Goal: Information Seeking & Learning: Learn about a topic

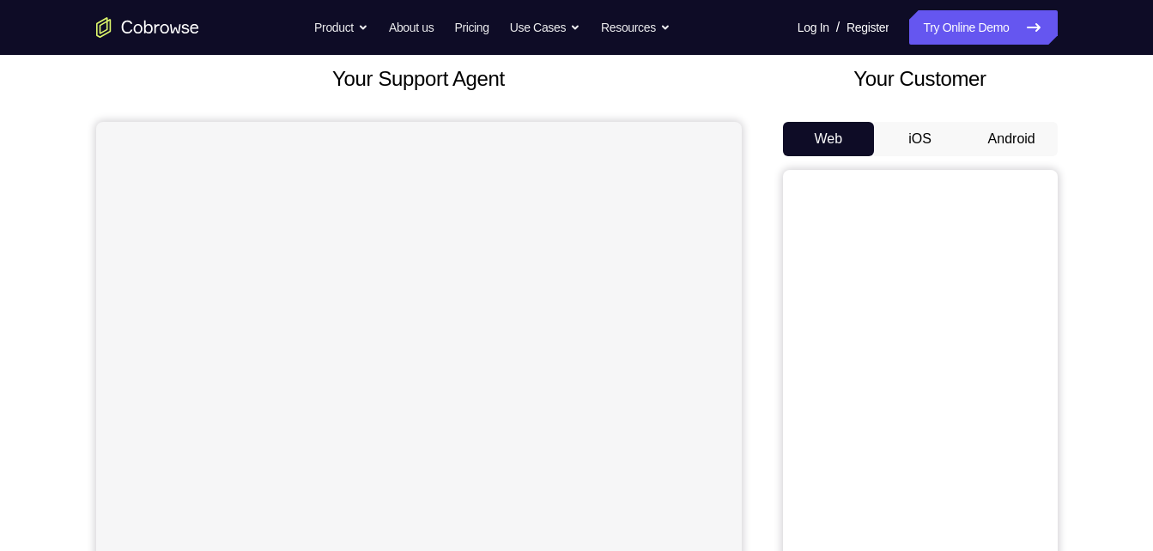
click at [986, 126] on button "Android" at bounding box center [1012, 139] width 92 height 34
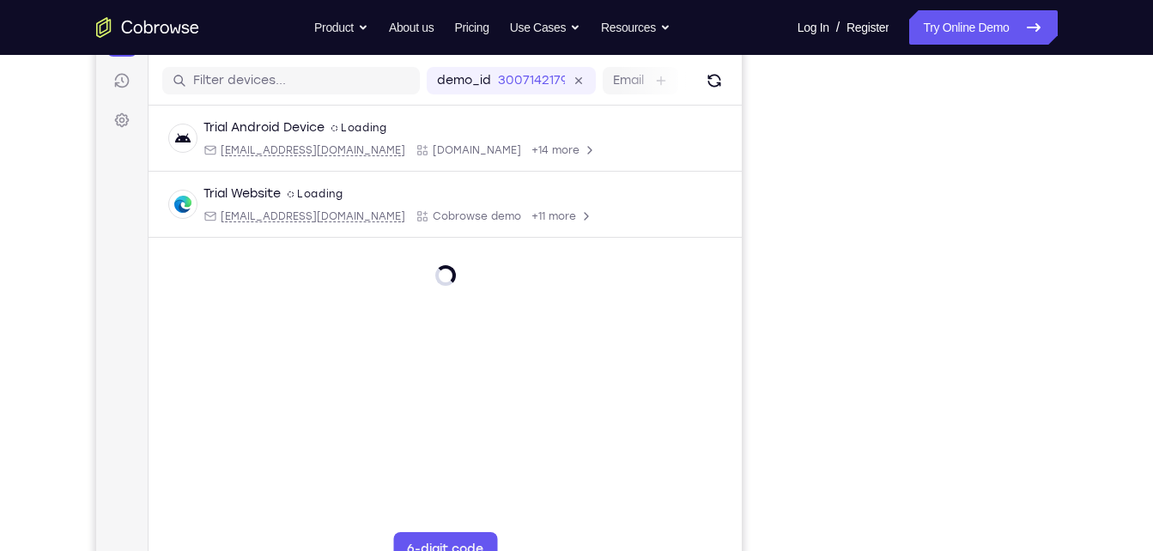
scroll to position [206, 0]
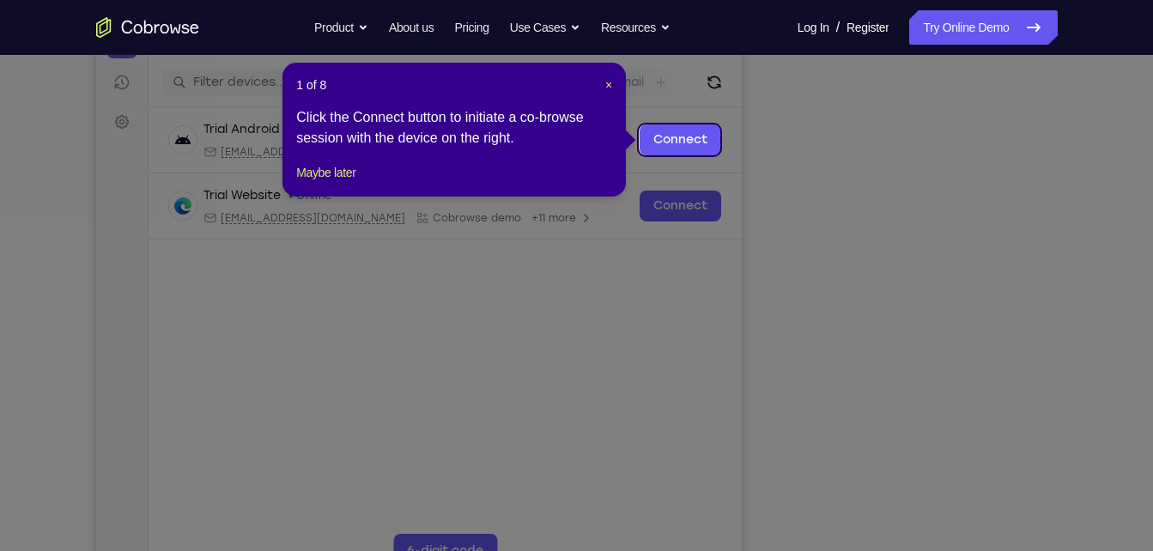
click at [858, 141] on icon at bounding box center [583, 275] width 1166 height 551
click at [321, 183] on button "Maybe later" at bounding box center [325, 172] width 59 height 21
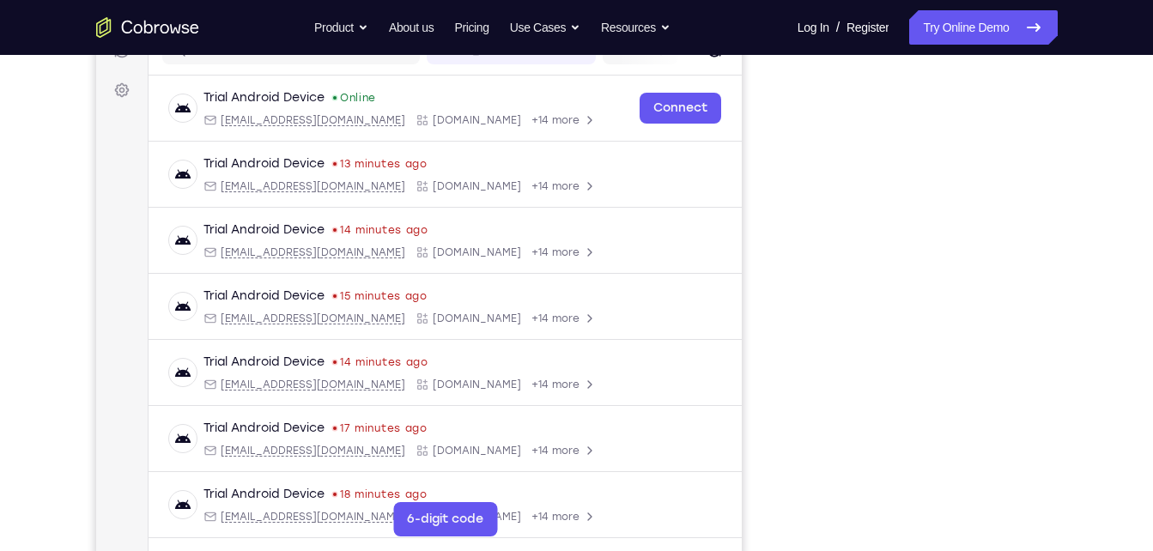
scroll to position [236, 0]
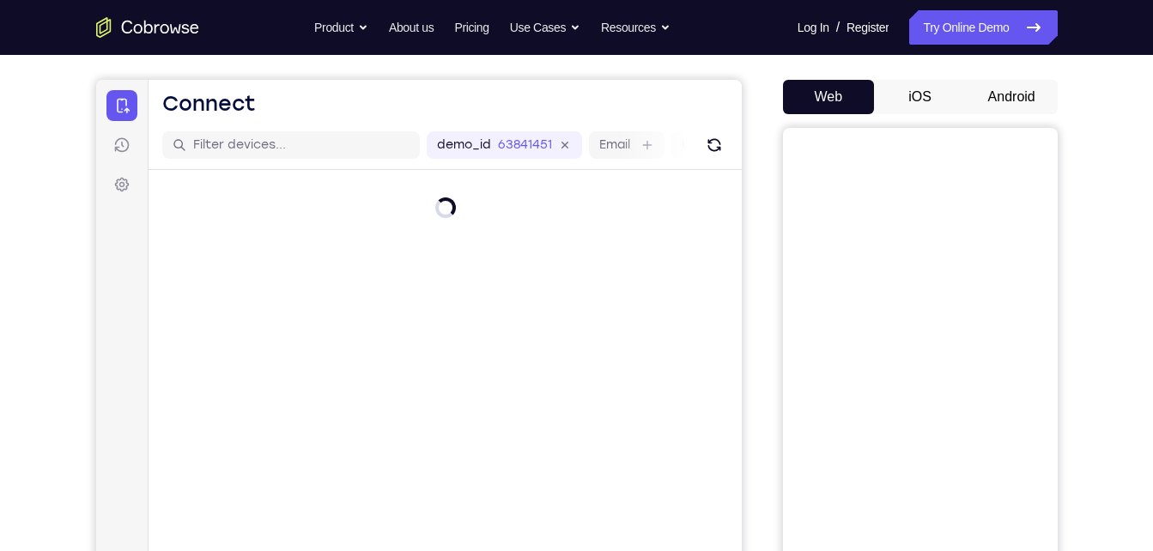
scroll to position [141, 0]
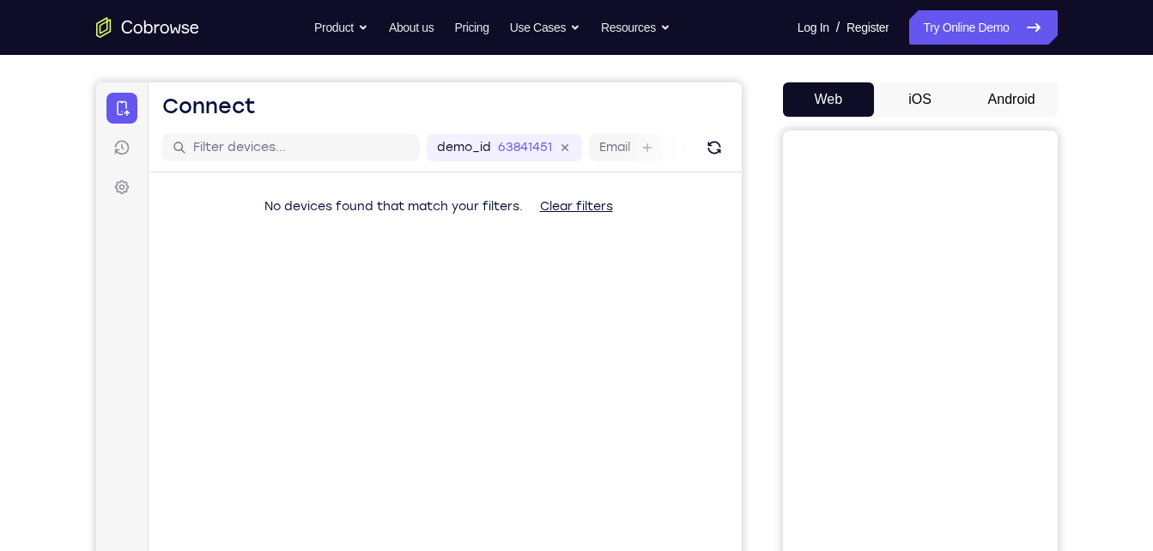
click at [1012, 99] on button "Android" at bounding box center [1012, 99] width 92 height 34
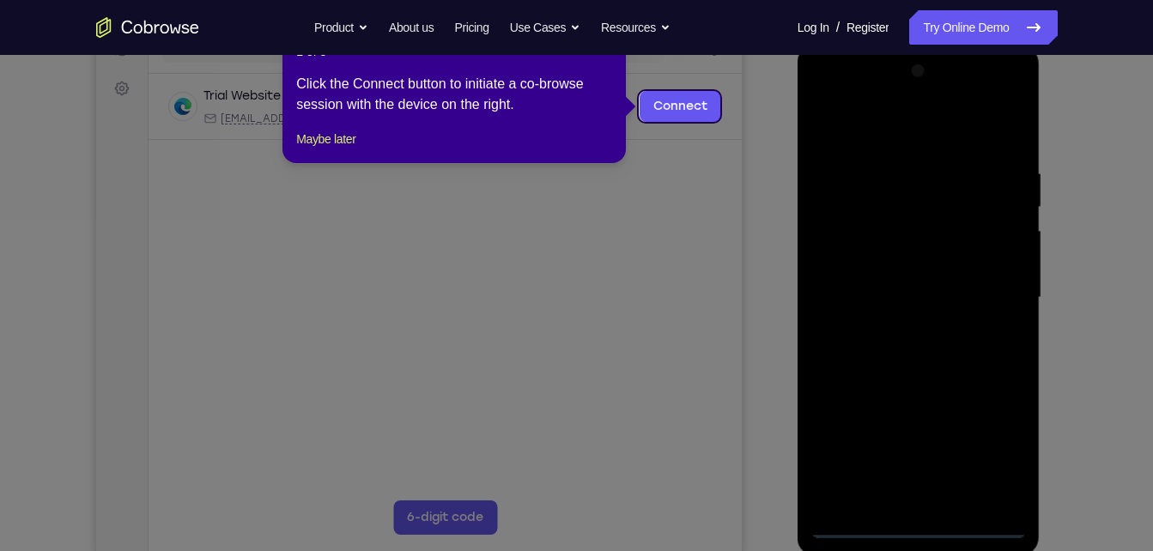
scroll to position [0, 0]
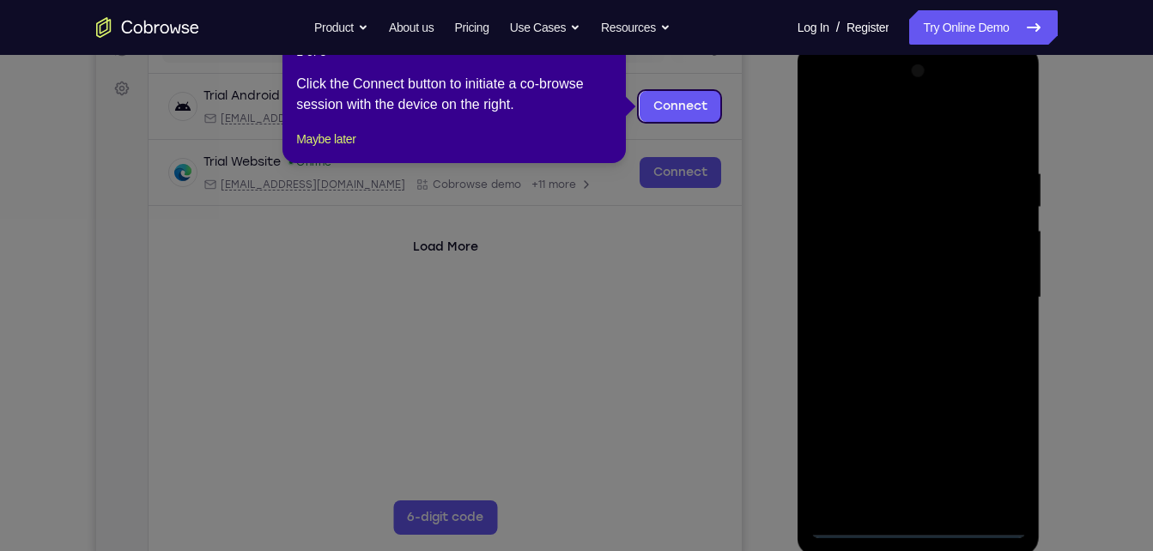
click at [349, 141] on div "1 of 8 × Click the Connect button to initiate a co-browse session with the devi…" at bounding box center [453, 96] width 343 height 134
click at [355, 141] on div "1 of 8 × Click the Connect button to initiate a co-browse session with the devi…" at bounding box center [453, 96] width 343 height 134
click at [346, 149] on button "Maybe later" at bounding box center [325, 139] width 59 height 21
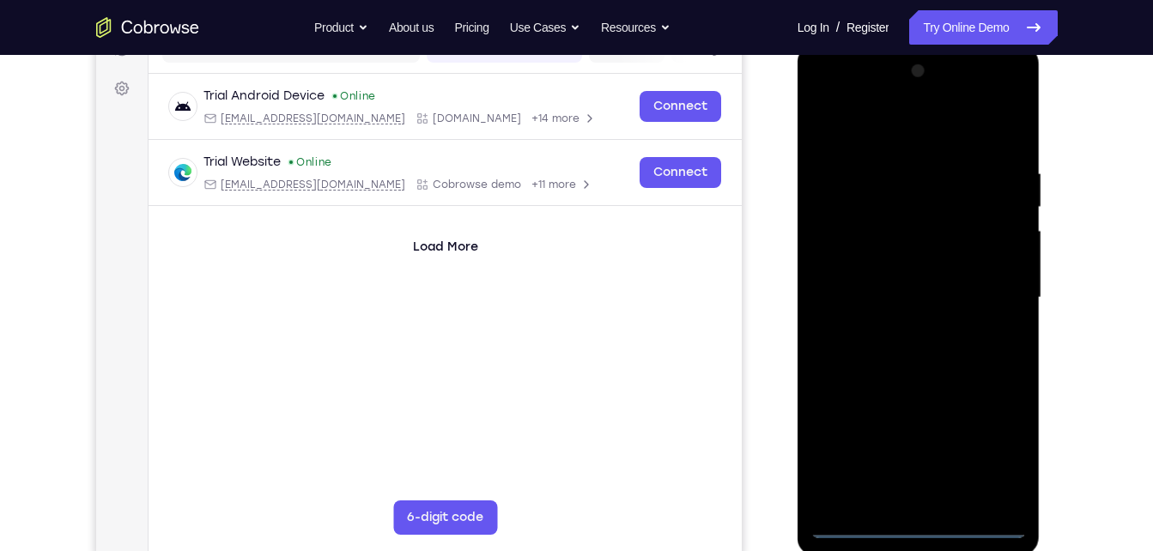
click at [915, 533] on div at bounding box center [918, 298] width 216 height 481
click at [994, 433] on div at bounding box center [918, 298] width 216 height 481
click at [996, 435] on div at bounding box center [918, 298] width 216 height 481
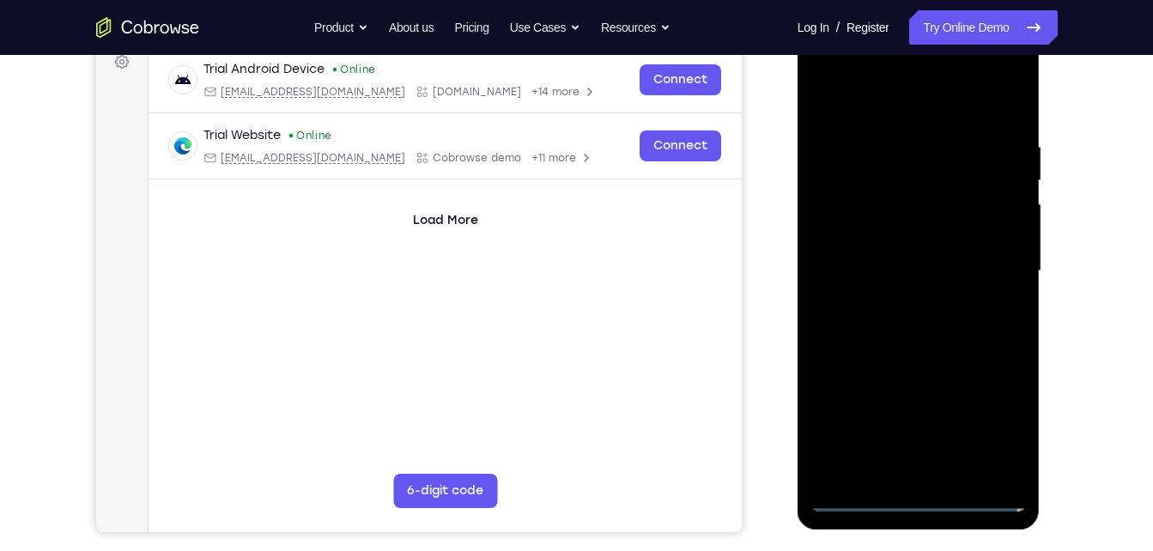
scroll to position [268, 0]
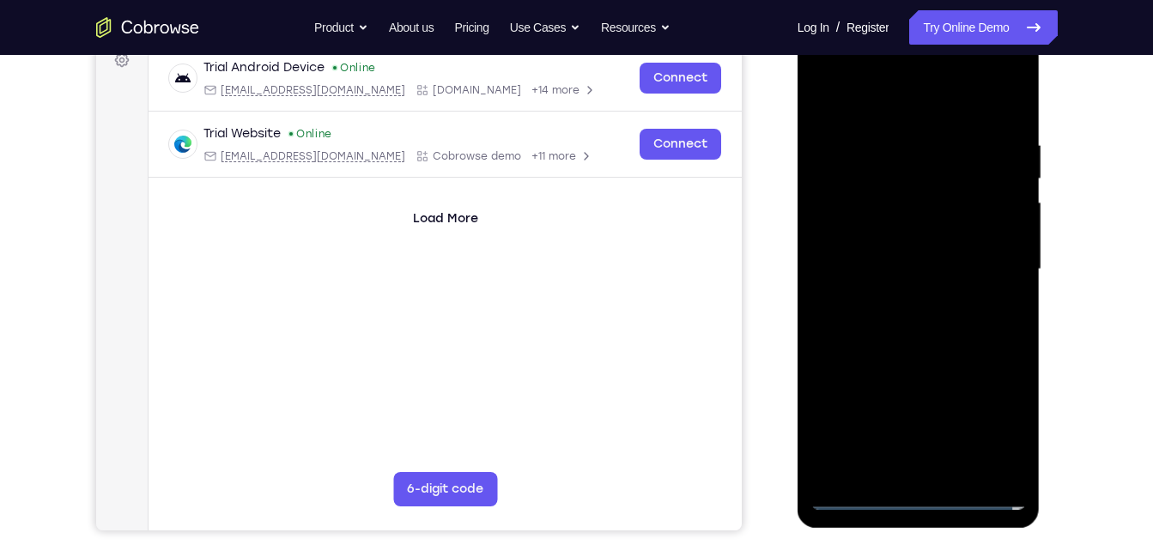
click at [997, 421] on div at bounding box center [918, 269] width 216 height 481
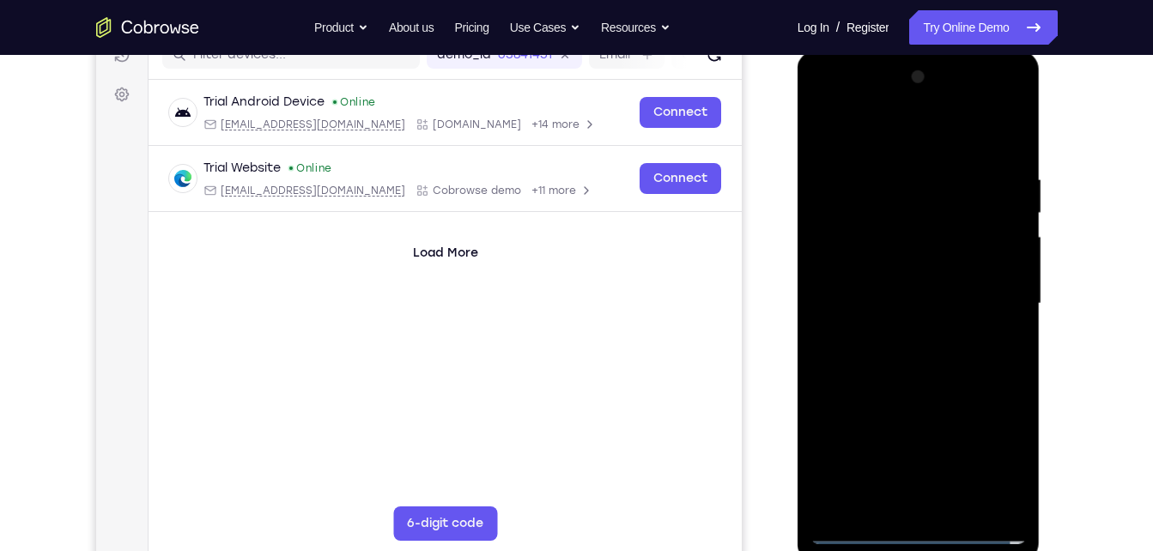
scroll to position [234, 0]
click at [971, 129] on div at bounding box center [918, 303] width 216 height 481
click at [1013, 99] on div at bounding box center [918, 303] width 216 height 481
drag, startPoint x: 938, startPoint y: 197, endPoint x: 967, endPoint y: 169, distance: 39.5
click at [967, 169] on div at bounding box center [918, 303] width 216 height 481
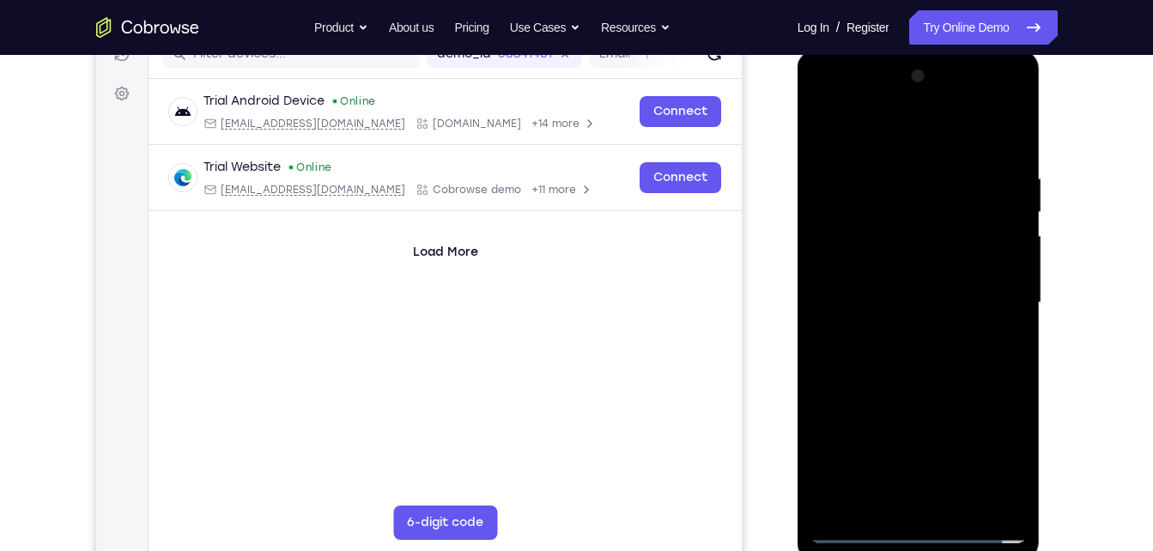
click at [913, 191] on div at bounding box center [918, 303] width 216 height 481
click at [967, 185] on div at bounding box center [918, 303] width 216 height 481
click at [939, 181] on div at bounding box center [918, 303] width 216 height 481
click at [889, 101] on div at bounding box center [918, 303] width 216 height 481
click at [885, 185] on div at bounding box center [918, 303] width 216 height 481
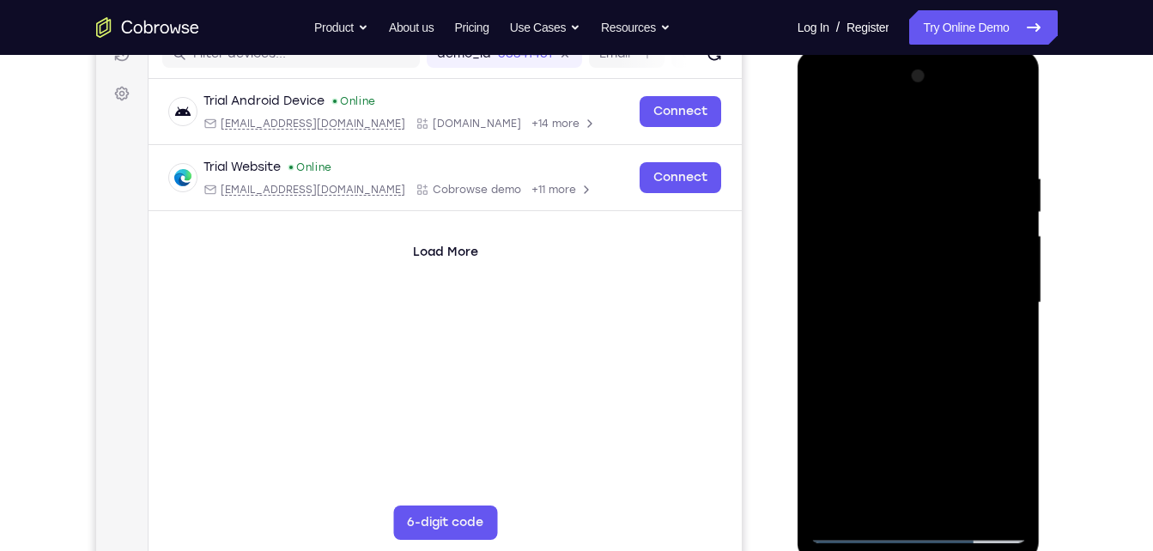
click at [937, 211] on div at bounding box center [918, 303] width 216 height 481
drag, startPoint x: 884, startPoint y: 353, endPoint x: 906, endPoint y: 300, distance: 56.6
click at [906, 300] on div at bounding box center [918, 303] width 216 height 481
drag, startPoint x: 851, startPoint y: 324, endPoint x: 887, endPoint y: 204, distance: 125.5
click at [887, 204] on div at bounding box center [918, 303] width 216 height 481
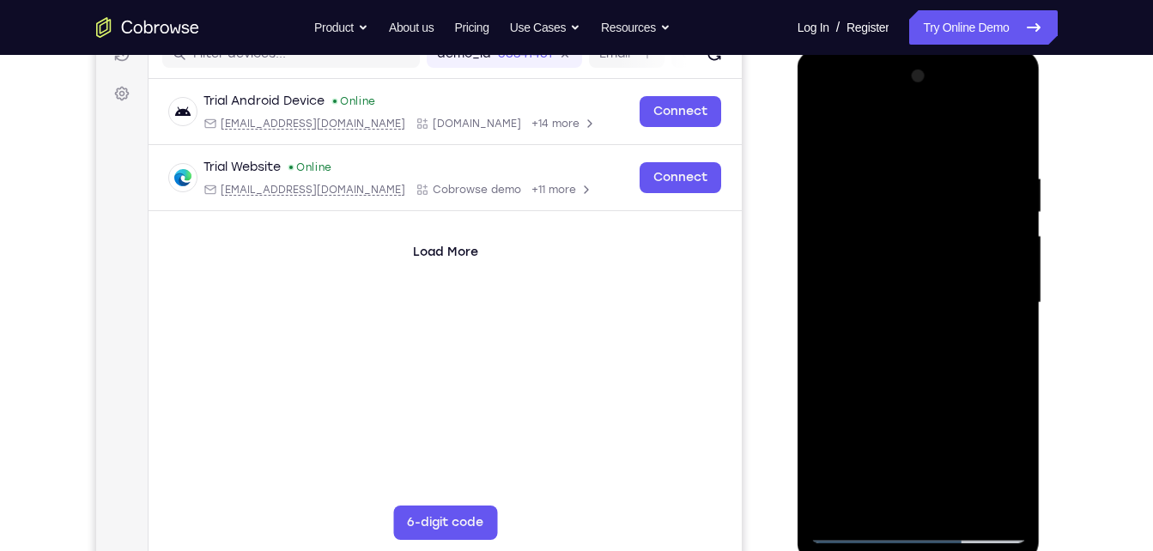
drag, startPoint x: 924, startPoint y: 324, endPoint x: 946, endPoint y: 106, distance: 218.3
click at [946, 106] on div at bounding box center [918, 303] width 216 height 481
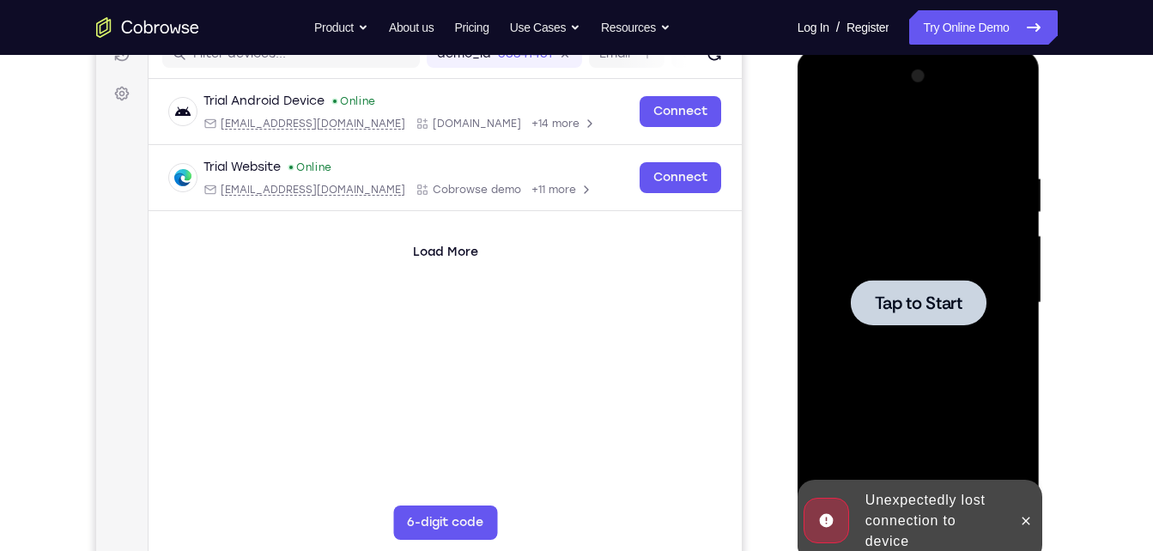
click at [966, 328] on div at bounding box center [918, 303] width 216 height 481
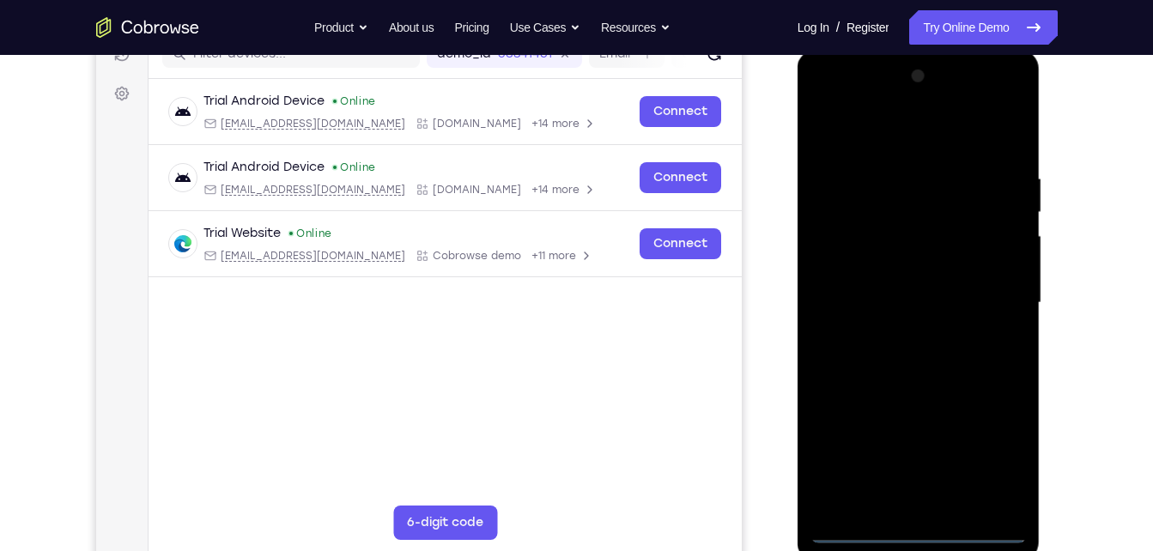
click at [913, 534] on div at bounding box center [918, 303] width 216 height 481
click at [995, 464] on div at bounding box center [918, 303] width 216 height 481
click at [1007, 97] on div at bounding box center [918, 303] width 216 height 481
click at [1011, 101] on div at bounding box center [918, 303] width 216 height 481
click at [1015, 95] on div at bounding box center [918, 303] width 216 height 481
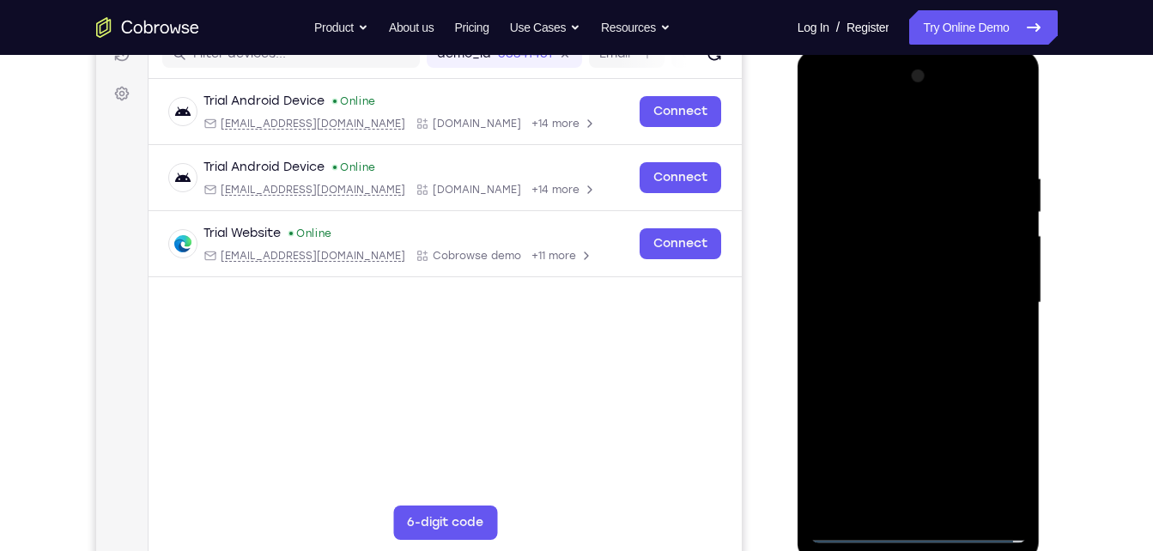
click at [949, 185] on div at bounding box center [918, 303] width 216 height 481
click at [927, 103] on div at bounding box center [918, 303] width 216 height 481
click at [858, 181] on div at bounding box center [918, 303] width 216 height 481
click at [920, 211] on div at bounding box center [918, 303] width 216 height 481
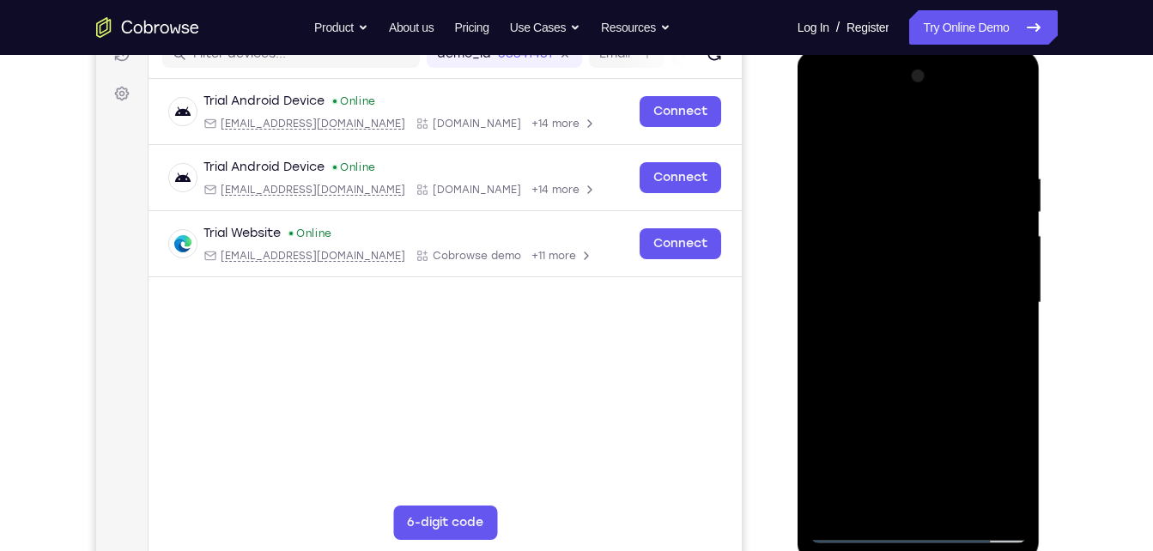
drag, startPoint x: 906, startPoint y: 272, endPoint x: 864, endPoint y: 203, distance: 80.5
click at [864, 203] on div at bounding box center [918, 303] width 216 height 481
drag, startPoint x: 868, startPoint y: 357, endPoint x: 901, endPoint y: 184, distance: 176.6
click at [901, 184] on div at bounding box center [918, 303] width 216 height 481
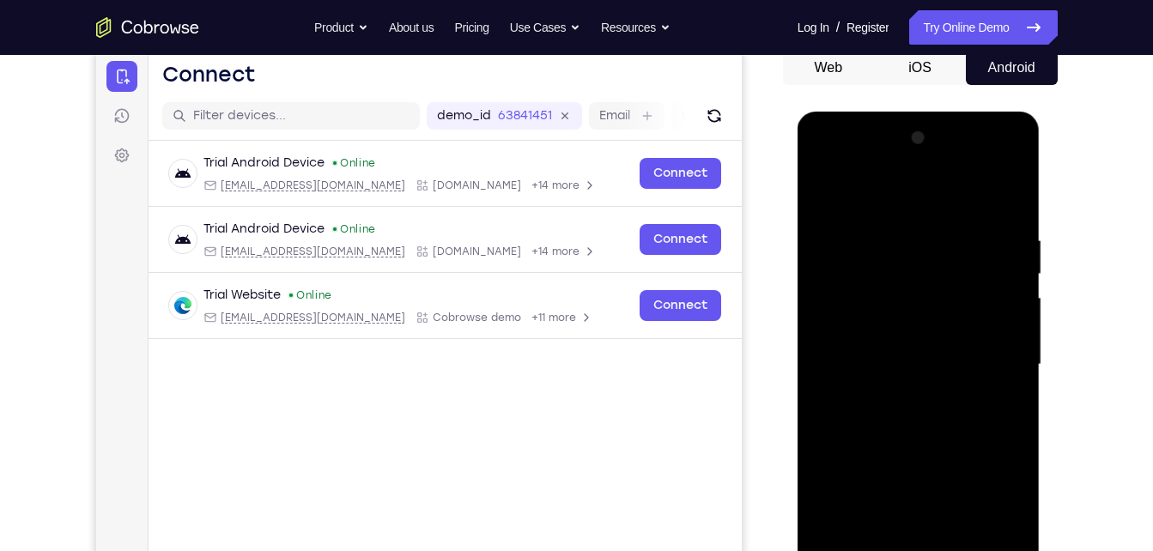
drag, startPoint x: 898, startPoint y: 440, endPoint x: 1768, endPoint y: 217, distance: 898.4
click at [971, 112] on html "Online web based iOS Simulators and Android Emulators. Run iPhone, iPad, Mobile…" at bounding box center [919, 369] width 245 height 515
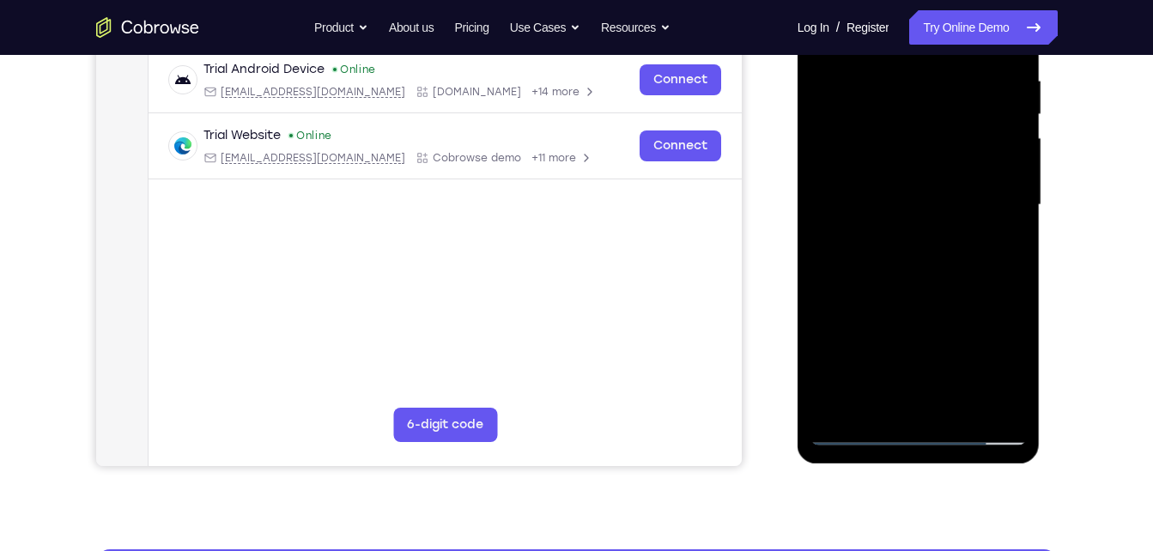
scroll to position [333, 0]
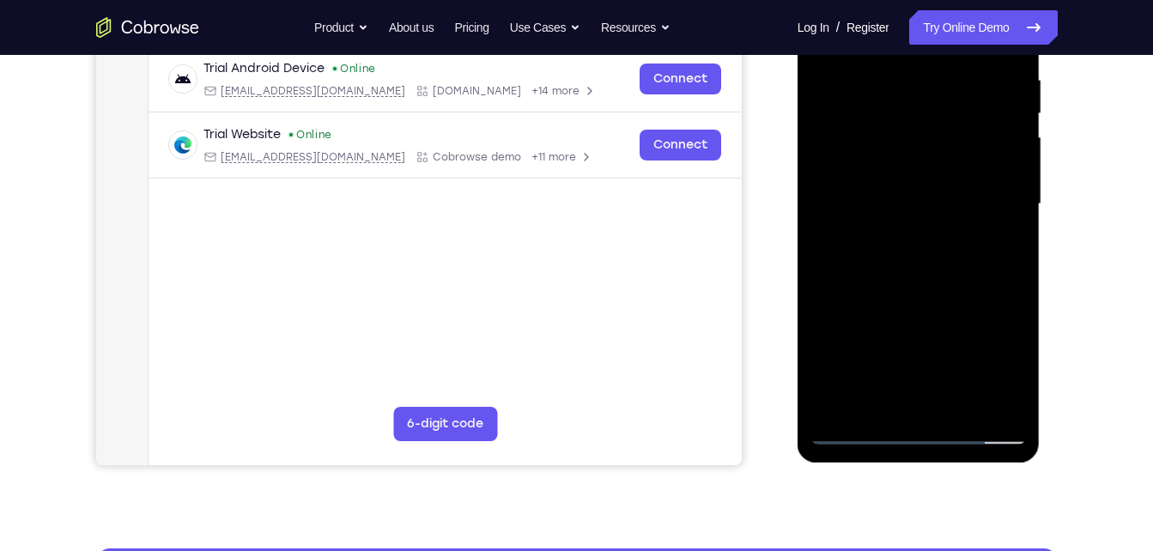
drag, startPoint x: 946, startPoint y: 194, endPoint x: 1021, endPoint y: 595, distance: 407.8
click at [1021, 466] on html "Online web based iOS Simulators and Android Emulators. Run iPhone, iPad, Mobile…" at bounding box center [919, 208] width 245 height 515
drag, startPoint x: 960, startPoint y: 227, endPoint x: 861, endPoint y: 595, distance: 380.4
click at [861, 466] on html "Online web based iOS Simulators and Android Emulators. Run iPhone, iPad, Mobile…" at bounding box center [919, 208] width 245 height 515
drag, startPoint x: 907, startPoint y: 254, endPoint x: 831, endPoint y: 595, distance: 349.3
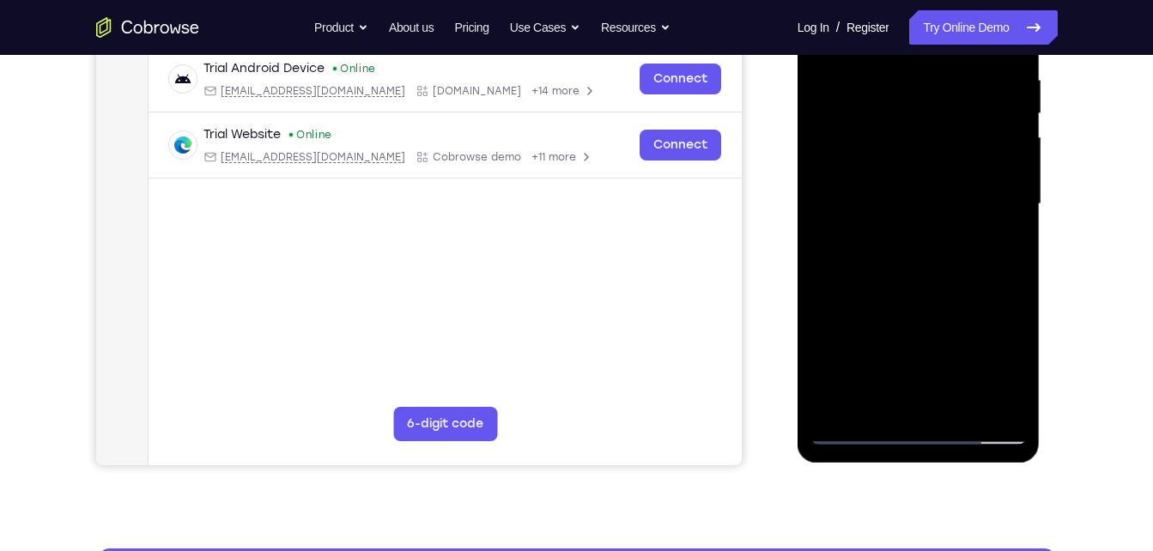
click at [831, 466] on html "Online web based iOS Simulators and Android Emulators. Run iPhone, iPad, Mobile…" at bounding box center [919, 208] width 245 height 515
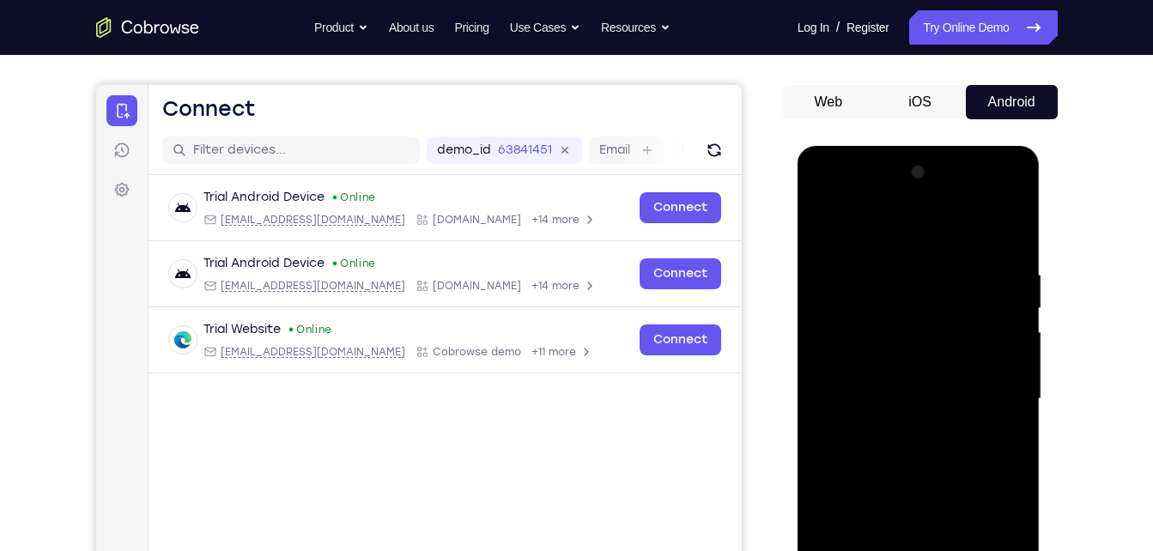
scroll to position [161, 0]
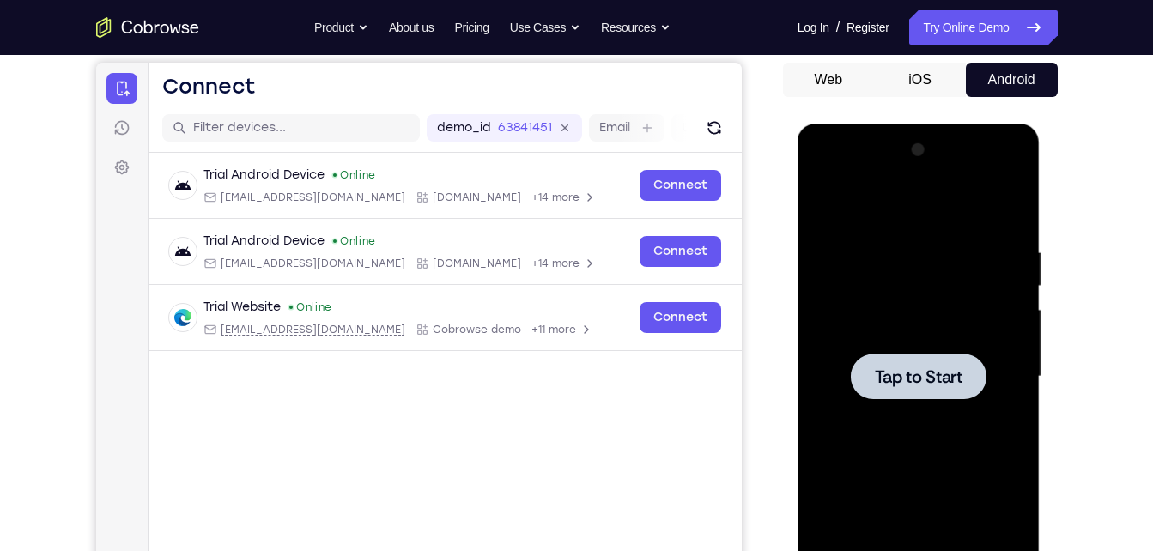
click at [897, 404] on div at bounding box center [918, 376] width 216 height 481
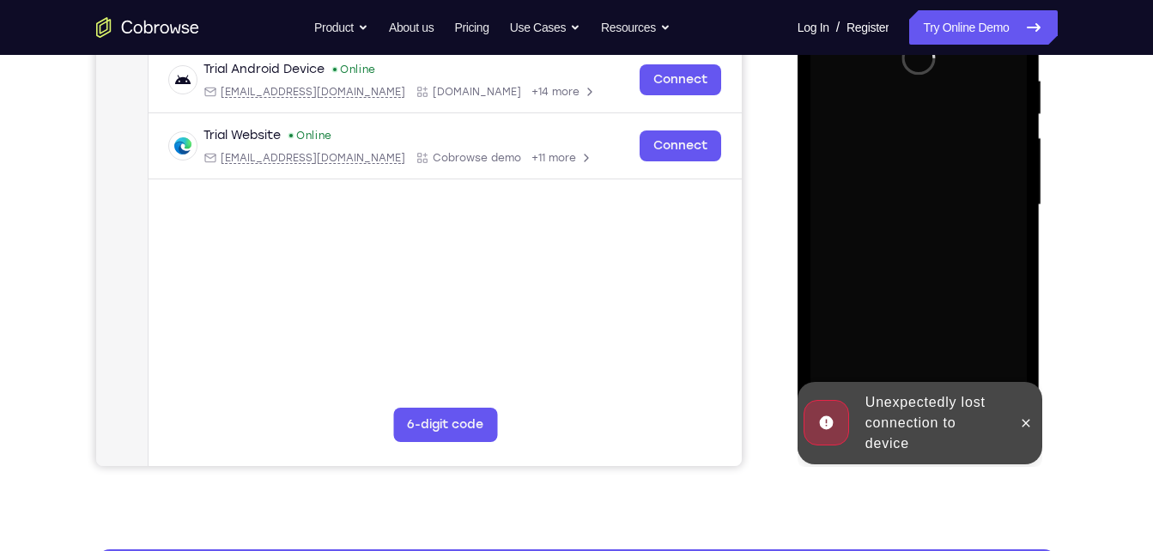
scroll to position [333, 0]
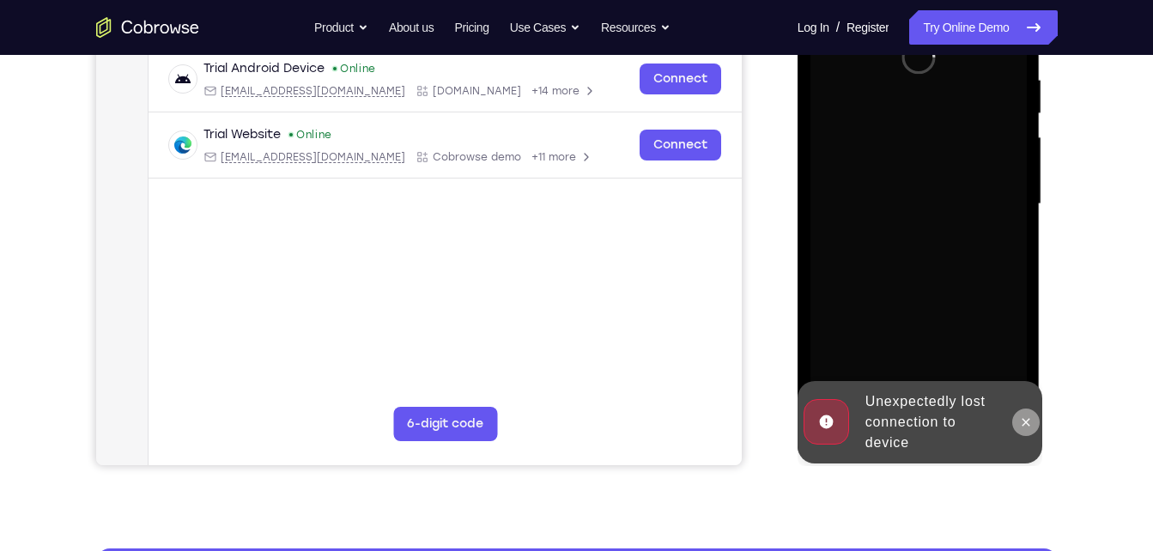
click at [1023, 421] on icon at bounding box center [1026, 422] width 14 height 14
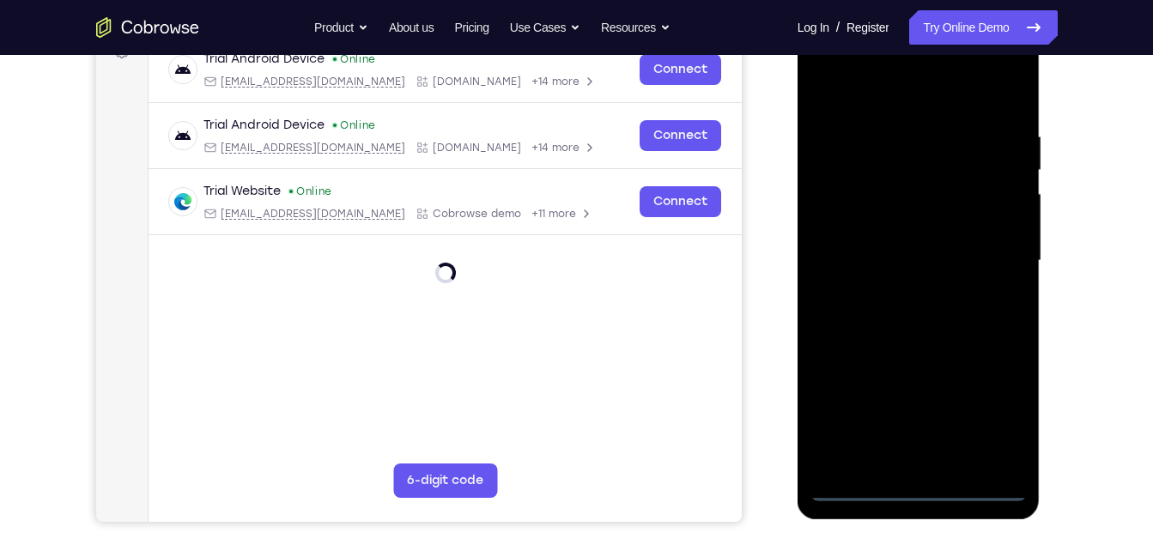
scroll to position [277, 0]
click at [920, 488] on div at bounding box center [918, 260] width 216 height 481
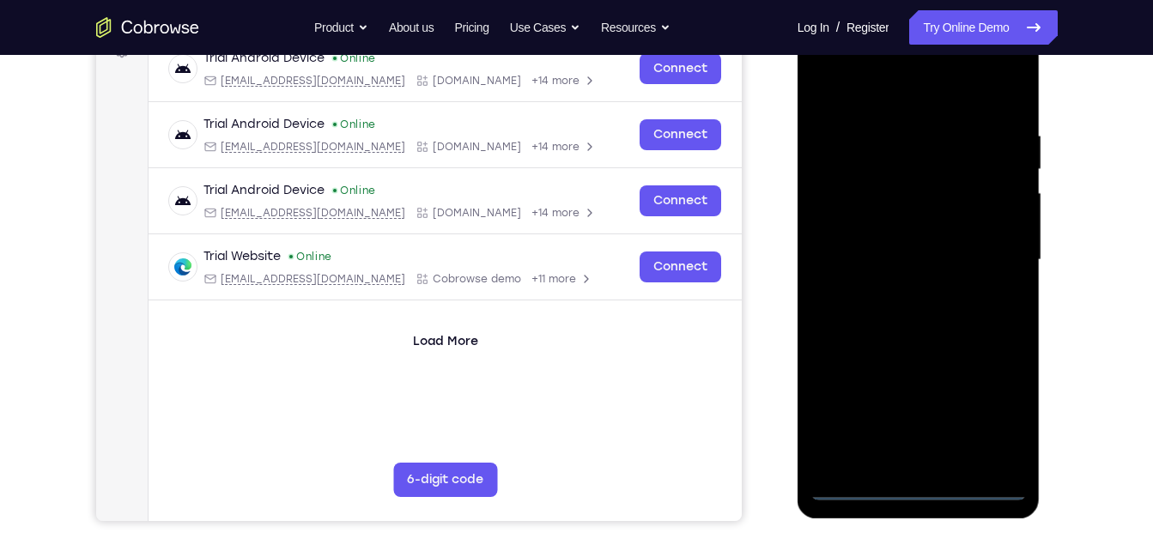
click at [985, 415] on div at bounding box center [918, 260] width 216 height 481
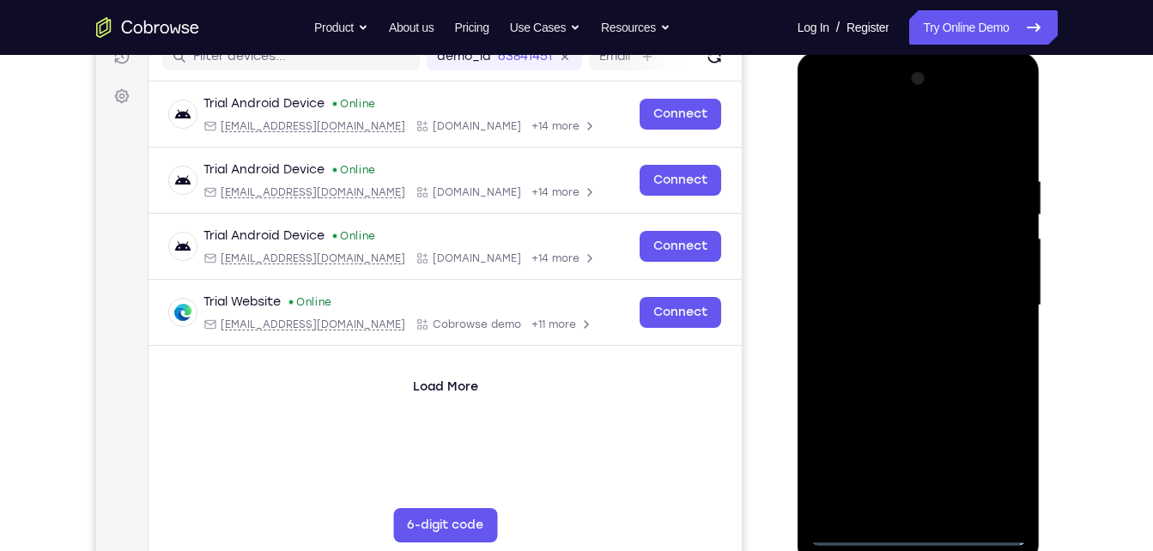
scroll to position [231, 0]
click at [1017, 105] on div at bounding box center [918, 306] width 216 height 481
click at [960, 125] on div at bounding box center [918, 306] width 216 height 481
click at [924, 105] on div at bounding box center [918, 306] width 216 height 481
click at [878, 189] on div at bounding box center [918, 306] width 216 height 481
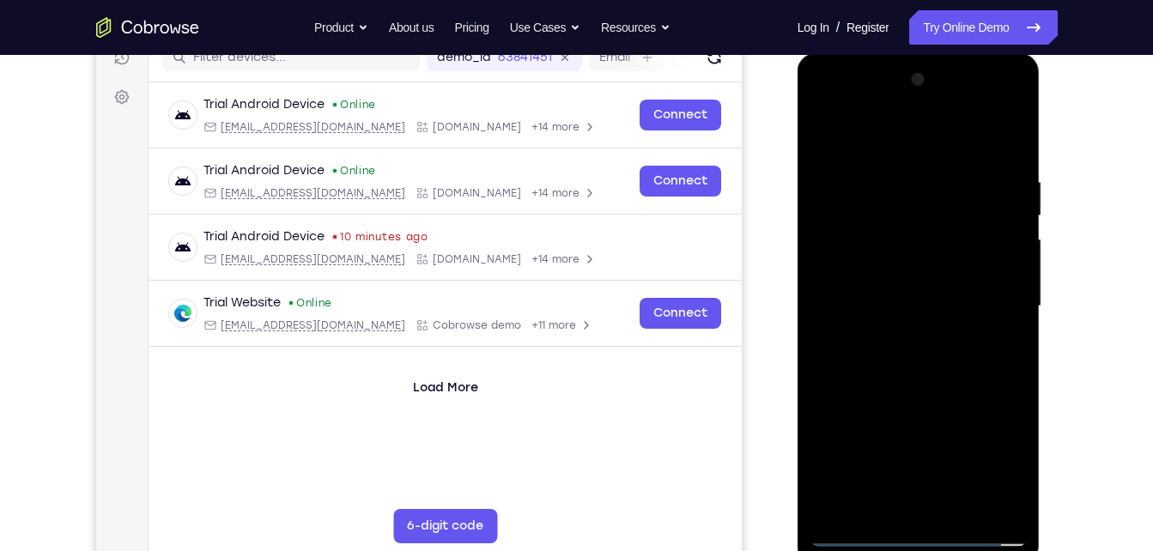
click at [923, 221] on div at bounding box center [918, 306] width 216 height 481
drag, startPoint x: 888, startPoint y: 303, endPoint x: 894, endPoint y: 203, distance: 99.7
click at [894, 203] on div at bounding box center [918, 306] width 216 height 481
drag, startPoint x: 885, startPoint y: 282, endPoint x: 947, endPoint y: 152, distance: 143.6
click at [947, 152] on div at bounding box center [918, 306] width 216 height 481
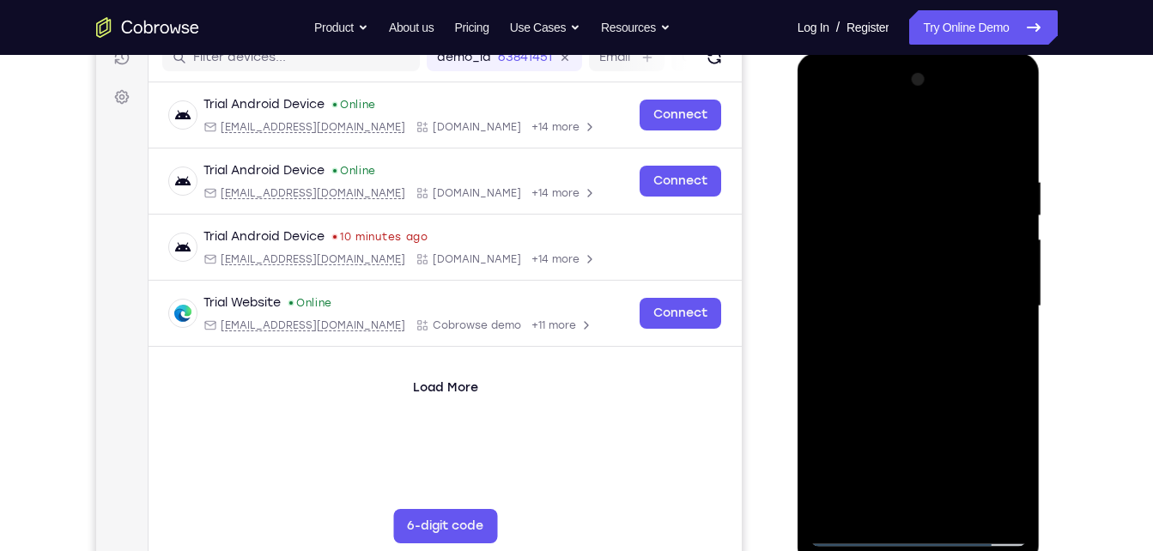
drag, startPoint x: 866, startPoint y: 417, endPoint x: 928, endPoint y: 142, distance: 282.4
click at [928, 142] on div at bounding box center [918, 306] width 216 height 481
click at [880, 218] on div at bounding box center [918, 306] width 216 height 481
click at [920, 370] on div at bounding box center [918, 306] width 216 height 481
click at [917, 392] on div at bounding box center [918, 306] width 216 height 481
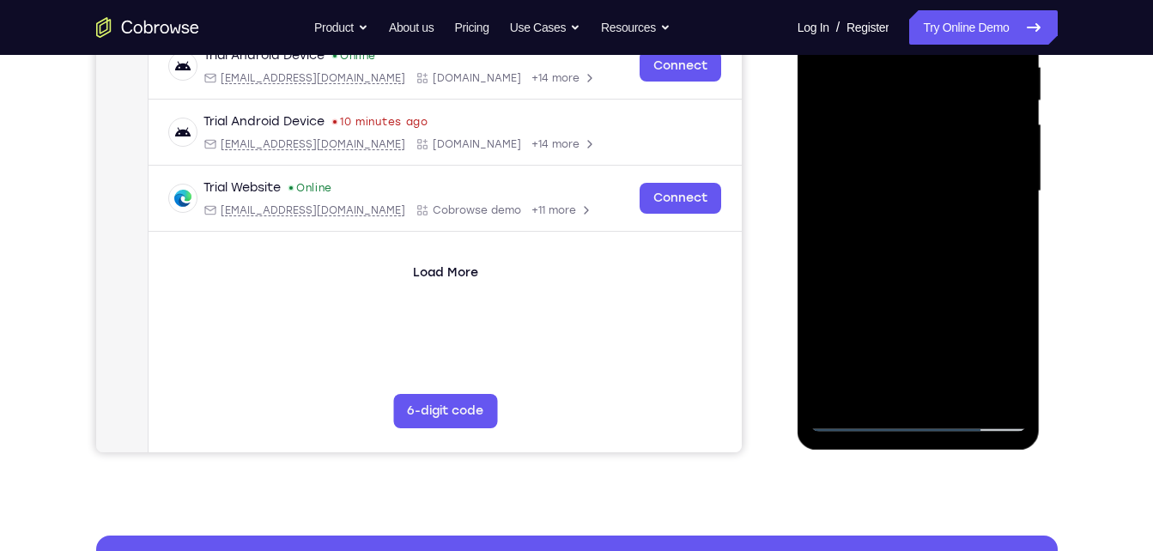
scroll to position [349, 0]
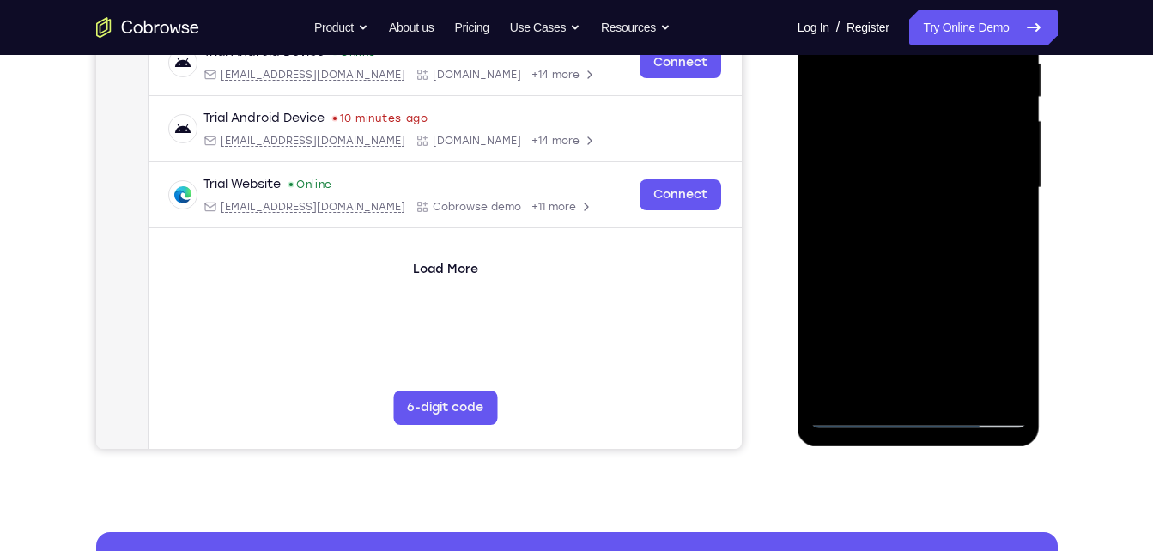
click at [1006, 392] on div at bounding box center [918, 188] width 216 height 481
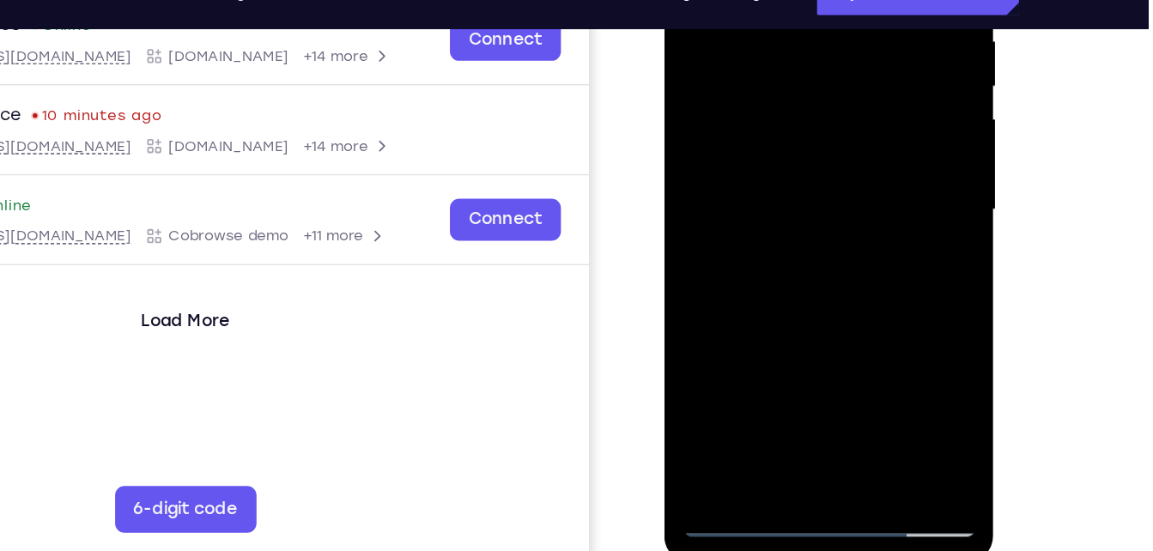
click at [857, 235] on div at bounding box center [785, 119] width 216 height 481
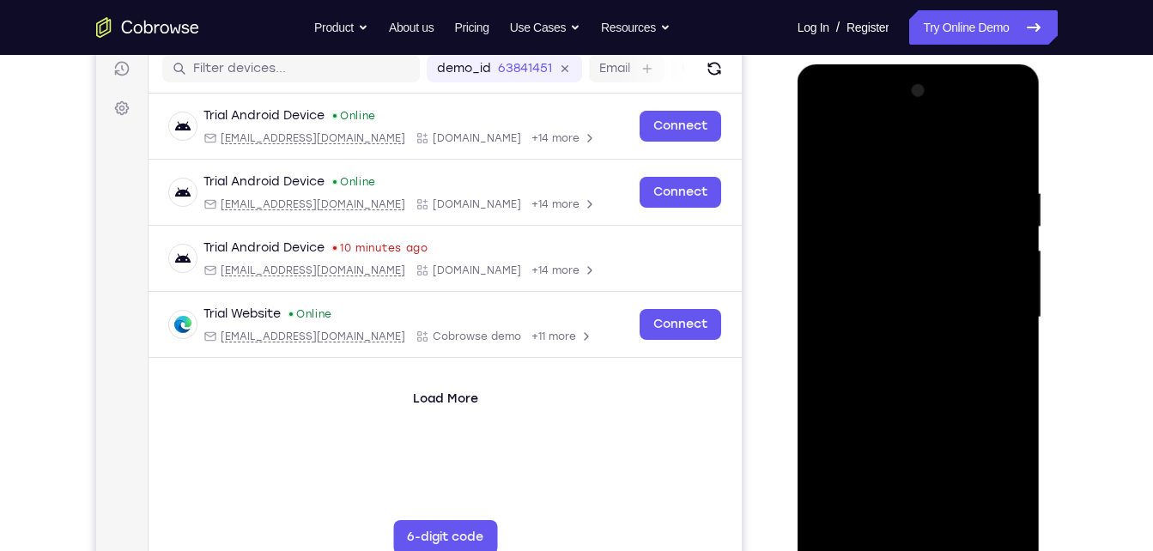
scroll to position [219, 0]
click at [1019, 193] on div at bounding box center [918, 318] width 216 height 481
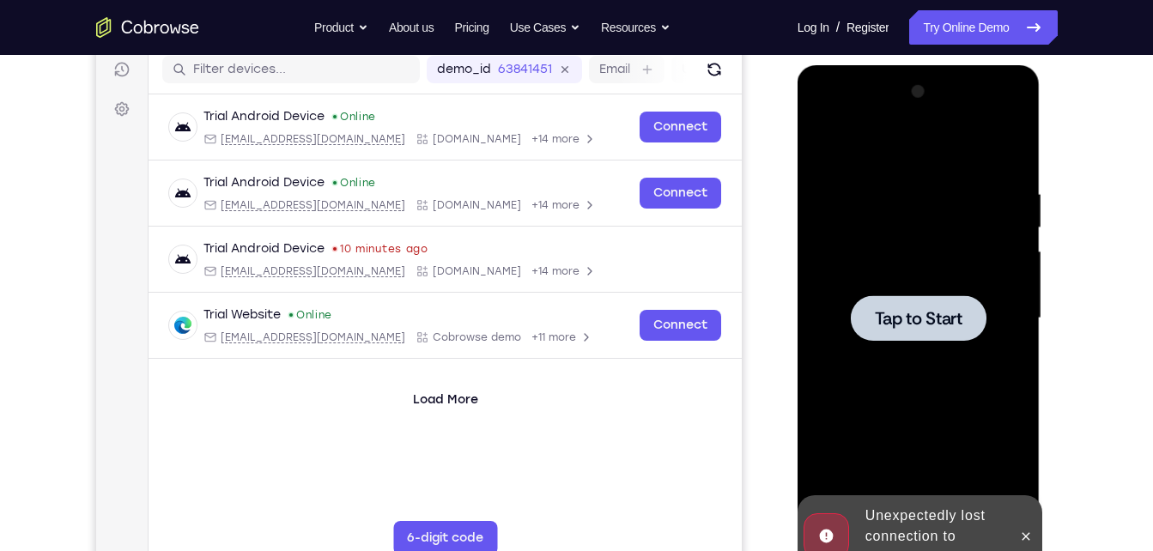
scroll to position [245, 0]
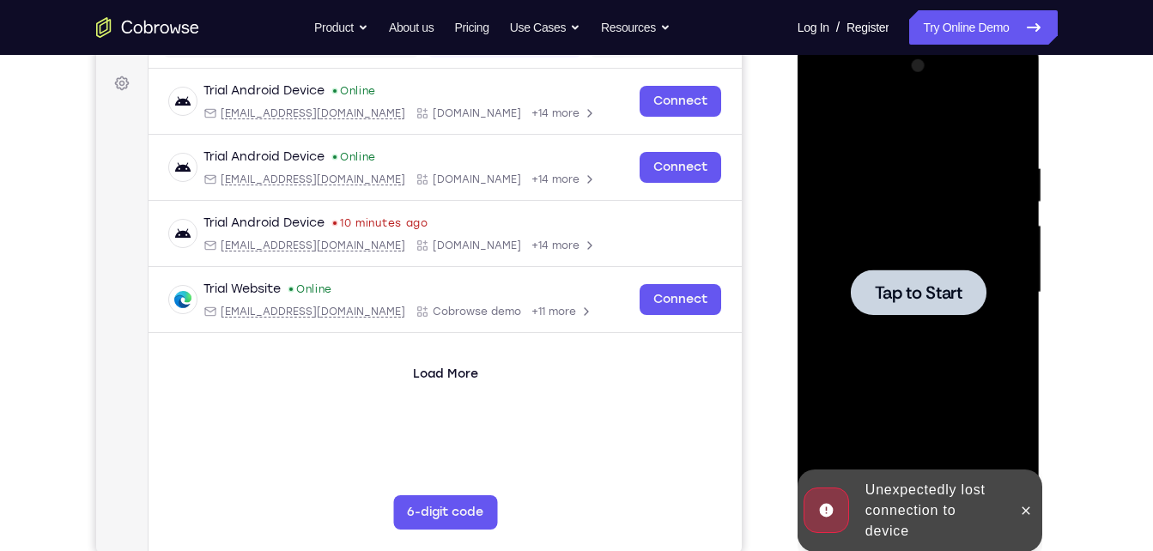
click at [954, 309] on div at bounding box center [919, 292] width 136 height 45
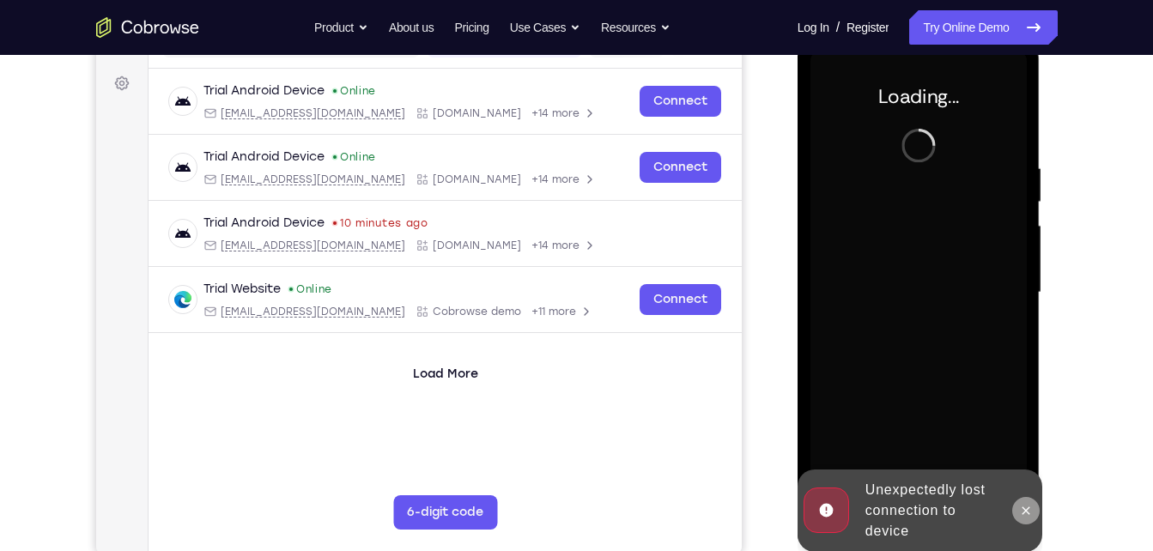
click at [1021, 512] on icon at bounding box center [1026, 511] width 14 height 14
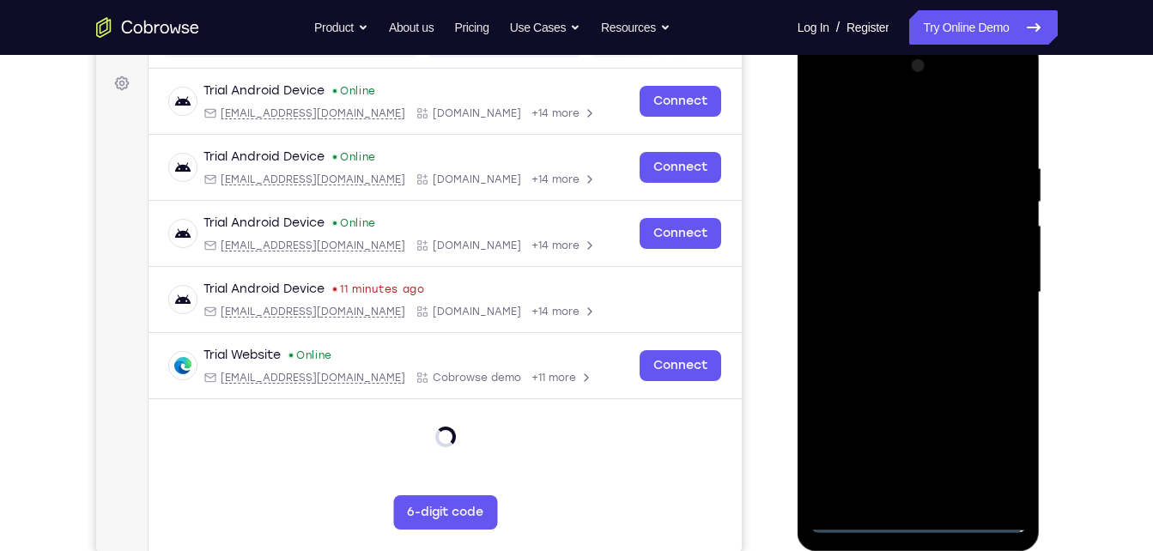
click at [923, 524] on div at bounding box center [918, 292] width 216 height 481
click at [913, 522] on div at bounding box center [918, 292] width 216 height 481
click at [997, 442] on div at bounding box center [918, 292] width 216 height 481
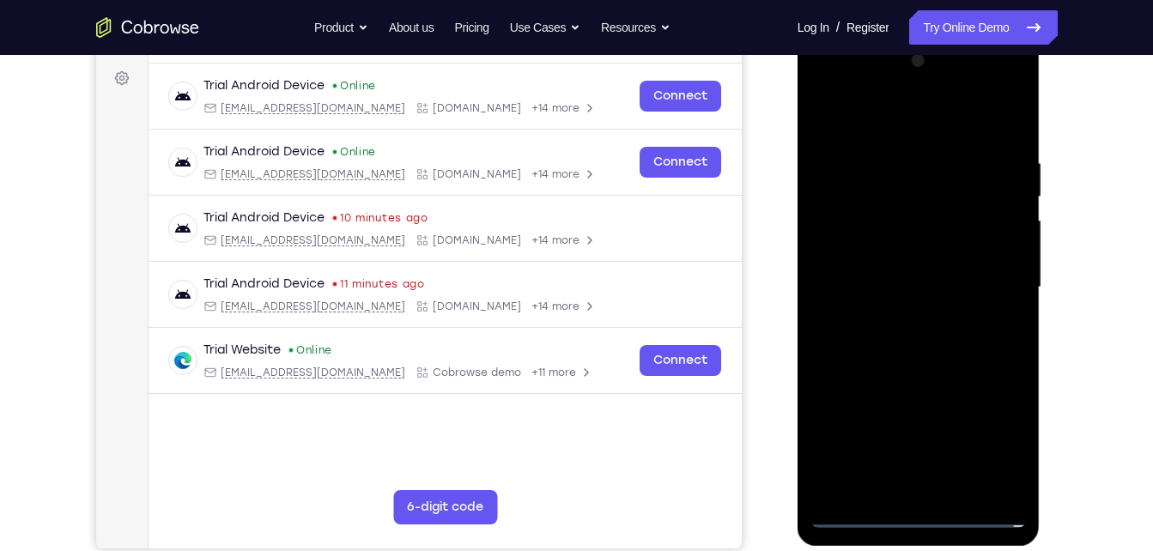
scroll to position [238, 0]
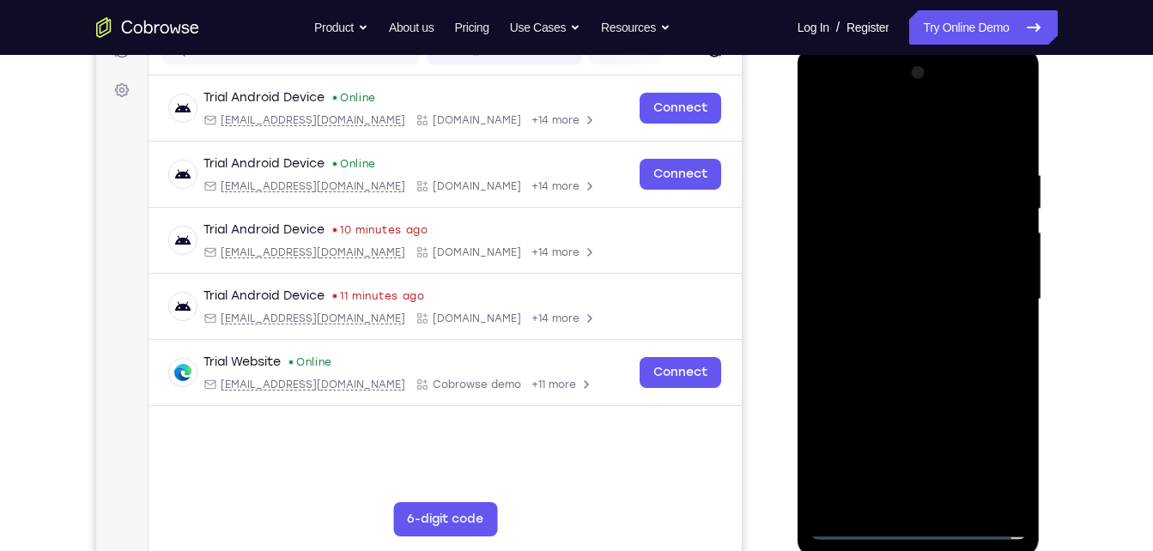
drag, startPoint x: 989, startPoint y: 452, endPoint x: 1060, endPoint y: 420, distance: 78.0
click at [1042, 420] on html "Online web based iOS Simulators and Android Emulators. Run iPhone, iPad, Mobile…" at bounding box center [919, 303] width 245 height 515
click at [996, 450] on div at bounding box center [918, 299] width 216 height 481
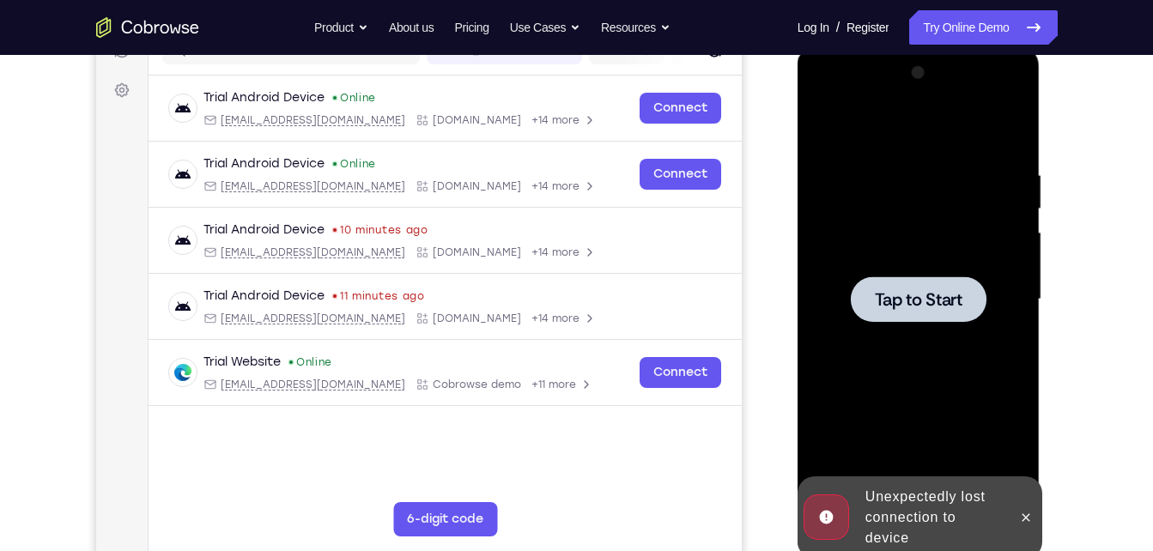
click at [916, 278] on div at bounding box center [919, 298] width 136 height 45
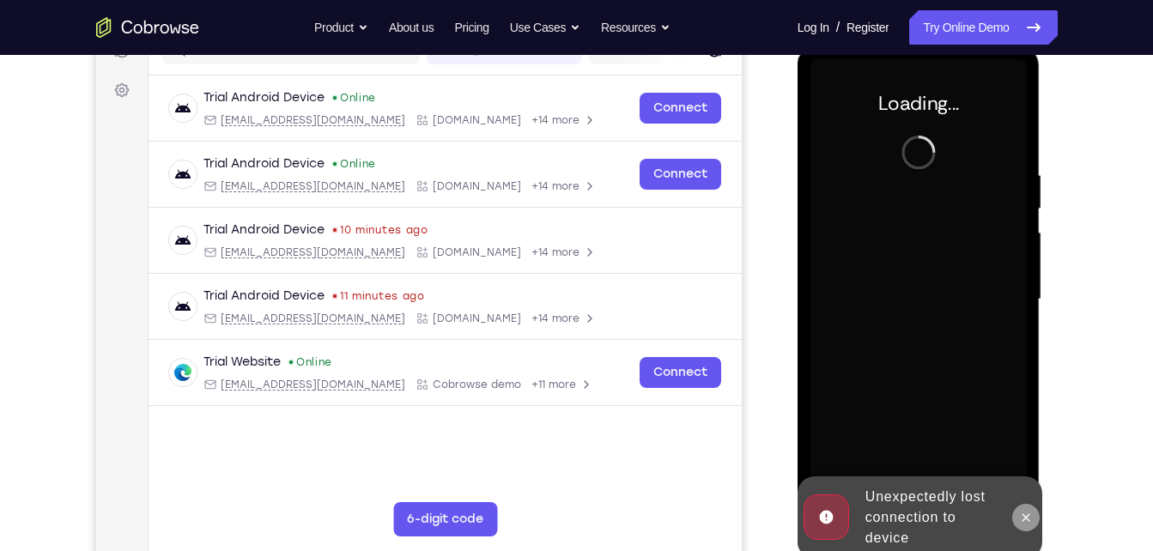
click at [1028, 512] on icon at bounding box center [1026, 518] width 14 height 14
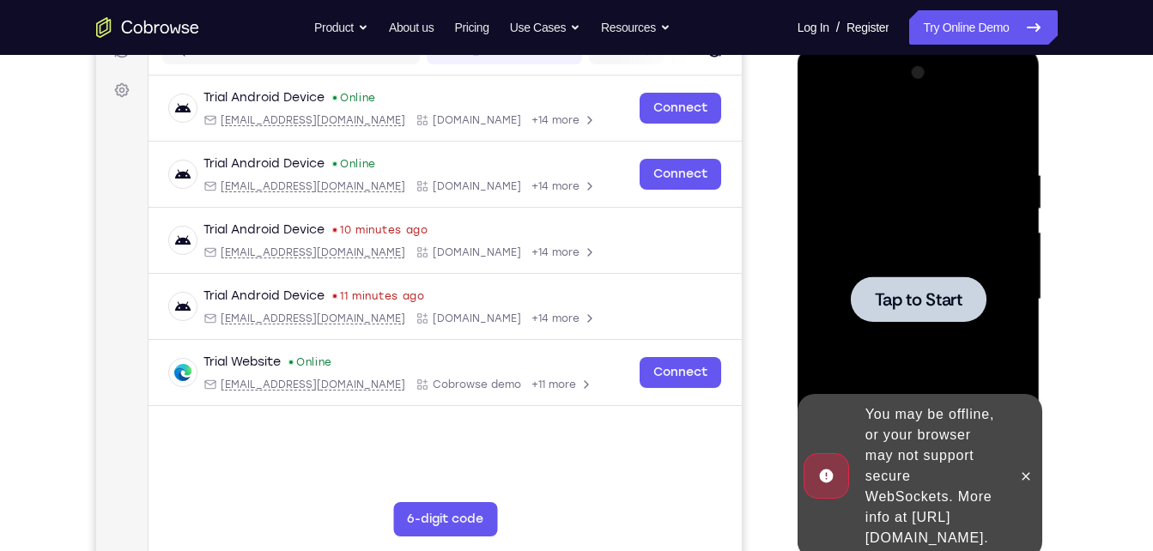
click at [943, 323] on div at bounding box center [918, 299] width 216 height 481
click at [1023, 470] on icon at bounding box center [1026, 477] width 14 height 14
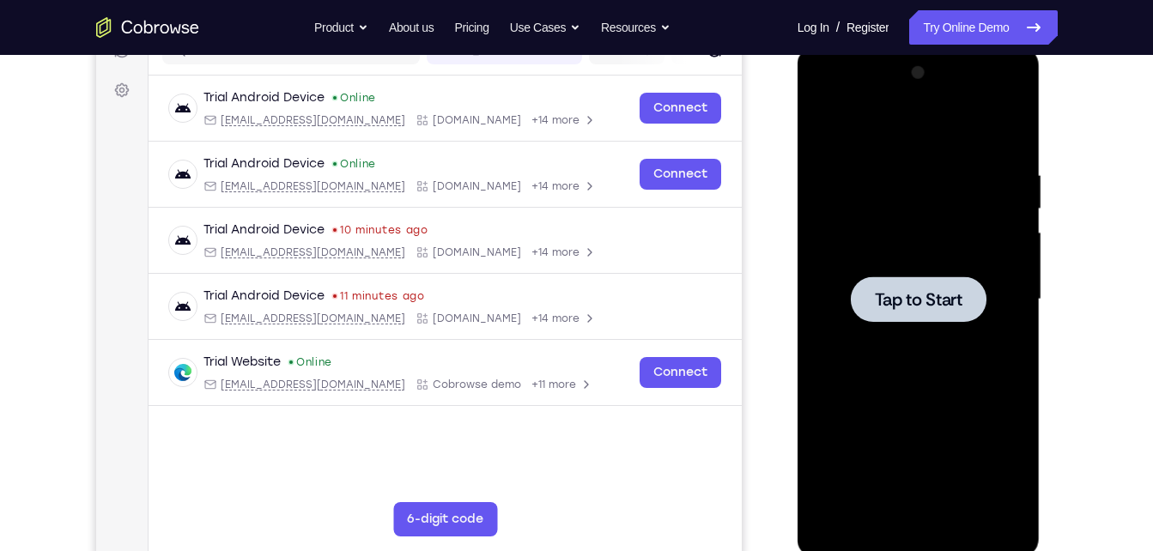
click at [920, 323] on div at bounding box center [918, 299] width 216 height 481
click at [931, 292] on span "Tap to Start" at bounding box center [919, 299] width 88 height 17
click at [957, 292] on span "Tap to Start" at bounding box center [919, 299] width 88 height 17
click at [958, 301] on span "Tap to Start" at bounding box center [919, 299] width 88 height 17
click at [934, 282] on div at bounding box center [919, 298] width 136 height 45
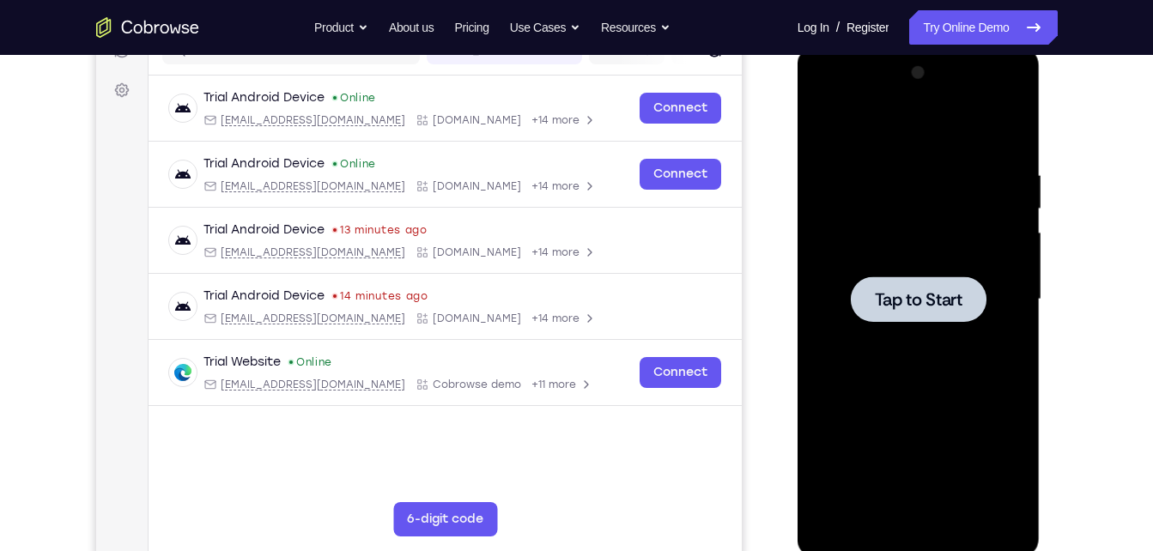
click at [937, 270] on div at bounding box center [918, 299] width 216 height 481
click at [906, 259] on div at bounding box center [918, 299] width 216 height 481
click at [924, 284] on div at bounding box center [919, 298] width 136 height 45
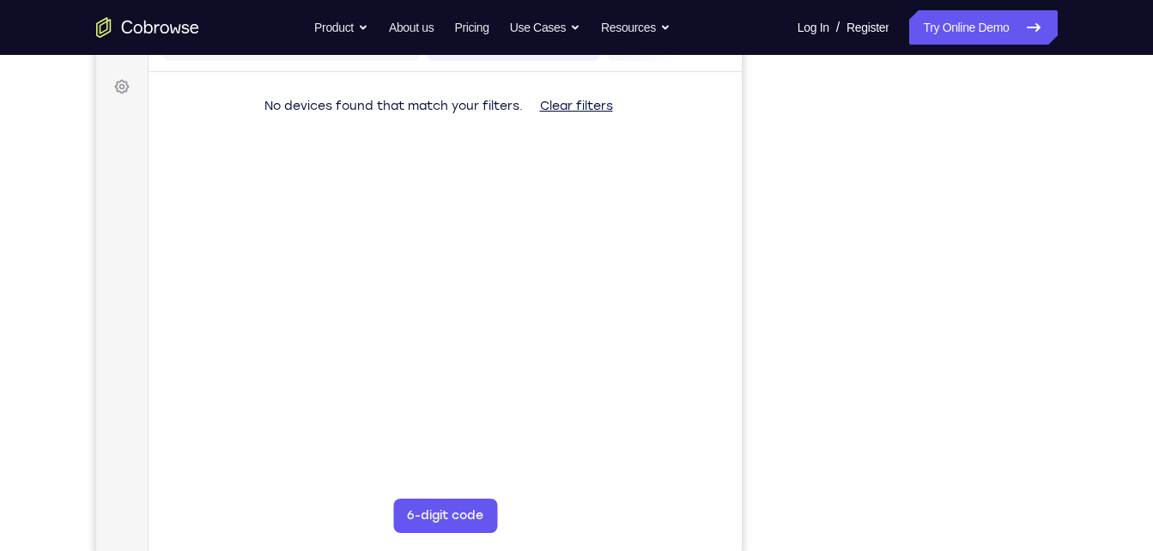
scroll to position [259, 0]
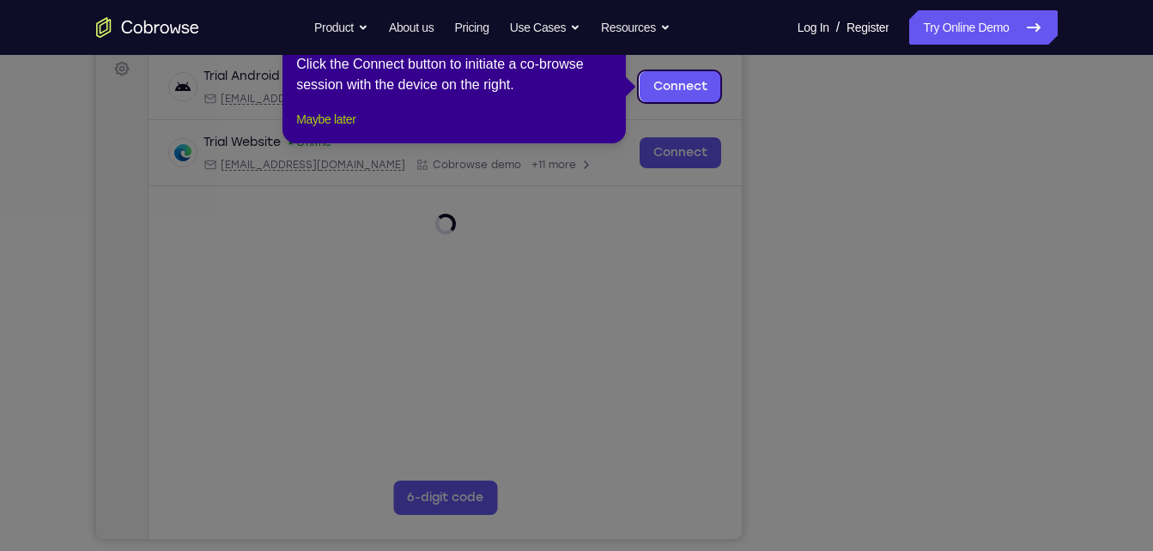
drag, startPoint x: 320, startPoint y: 128, endPoint x: 318, endPoint y: 137, distance: 9.6
click at [318, 137] on div "1 of 8 × Click the Connect button to initiate a co-browse session with the devi…" at bounding box center [453, 76] width 343 height 134
click at [318, 130] on button "Maybe later" at bounding box center [325, 119] width 59 height 21
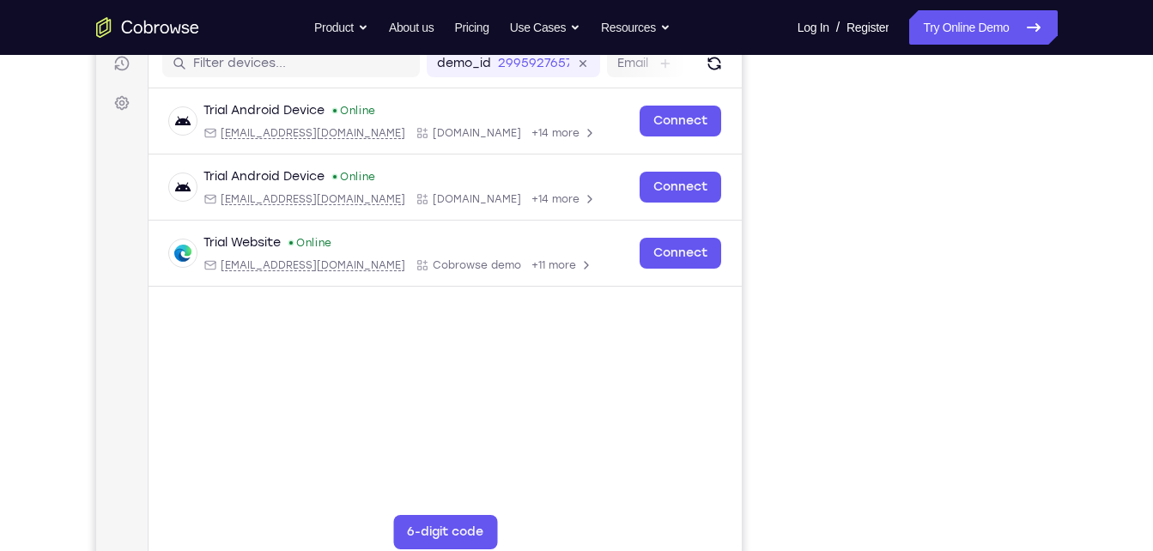
scroll to position [224, 0]
click at [1086, 336] on div "Your Support Agent Your Customer Web iOS Android Next Steps We’d be happy to gi…" at bounding box center [576, 397] width 1099 height 1132
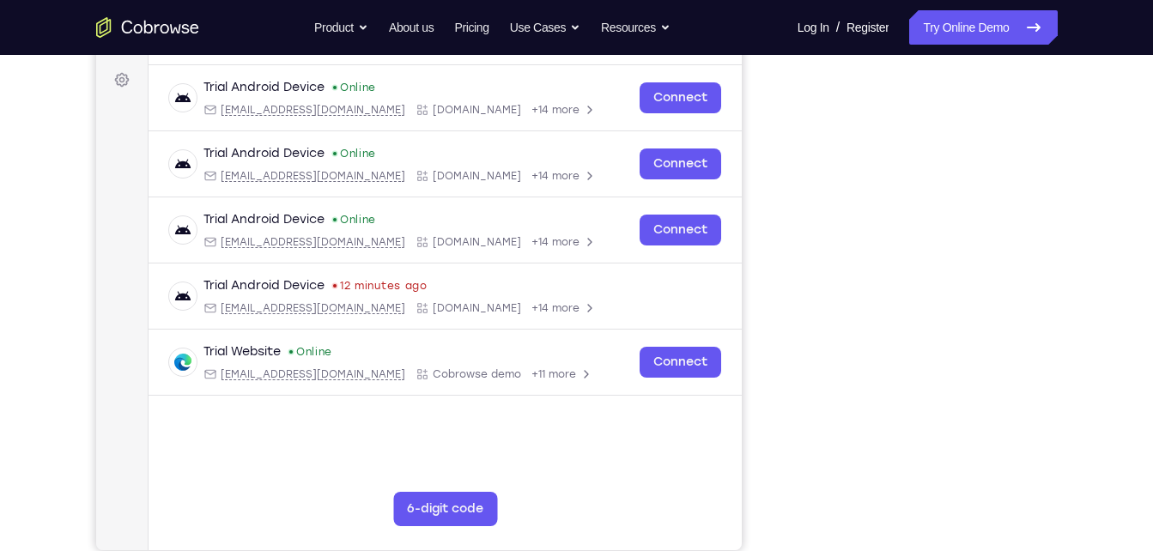
scroll to position [246, 0]
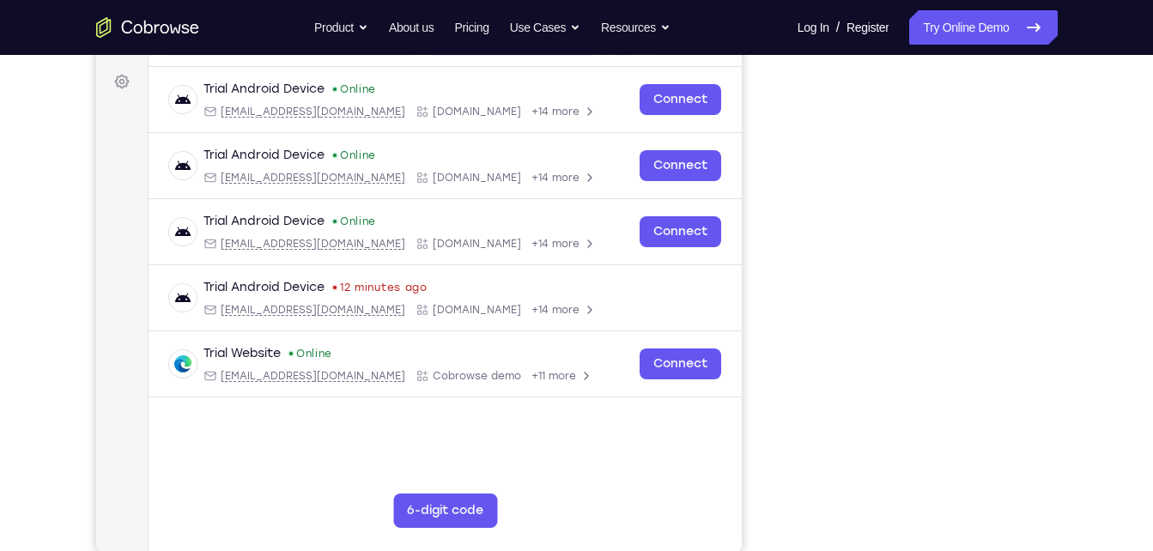
click at [1048, 161] on div at bounding box center [920, 289] width 275 height 528
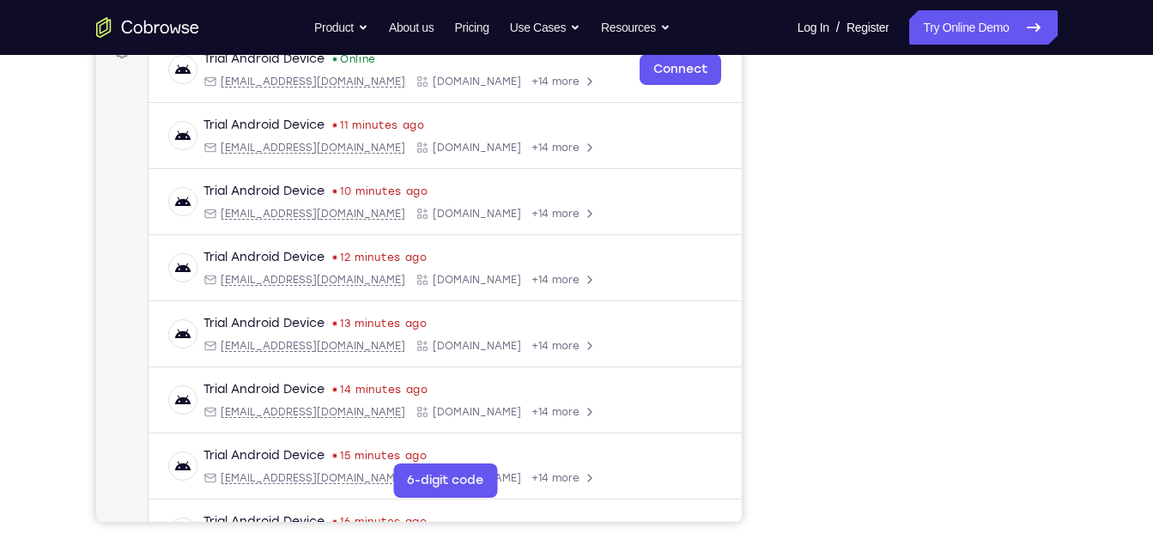
scroll to position [275, 0]
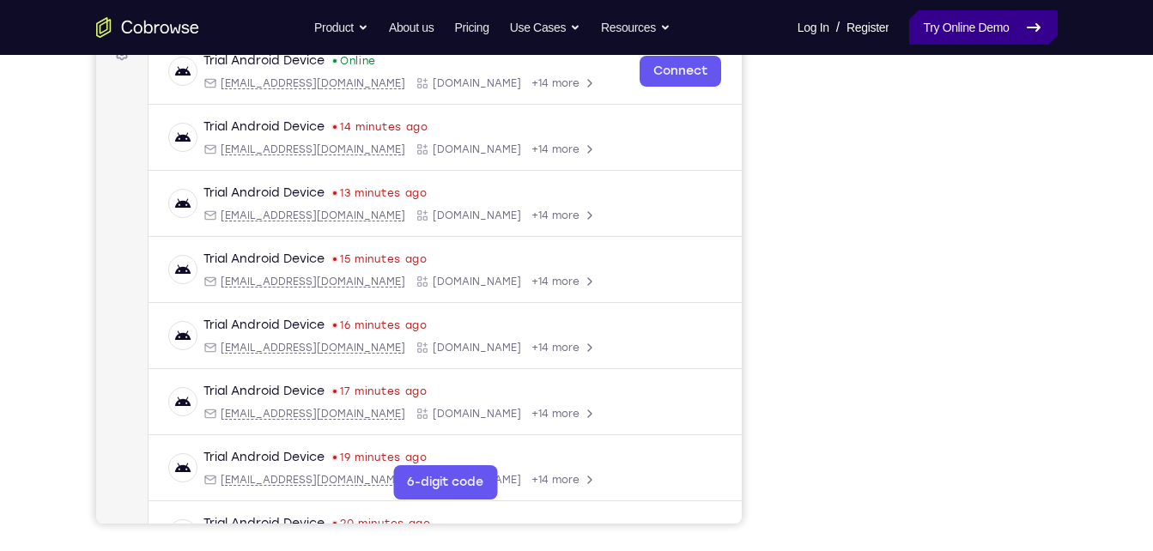
click at [968, 27] on link "Try Online Demo" at bounding box center [983, 27] width 148 height 34
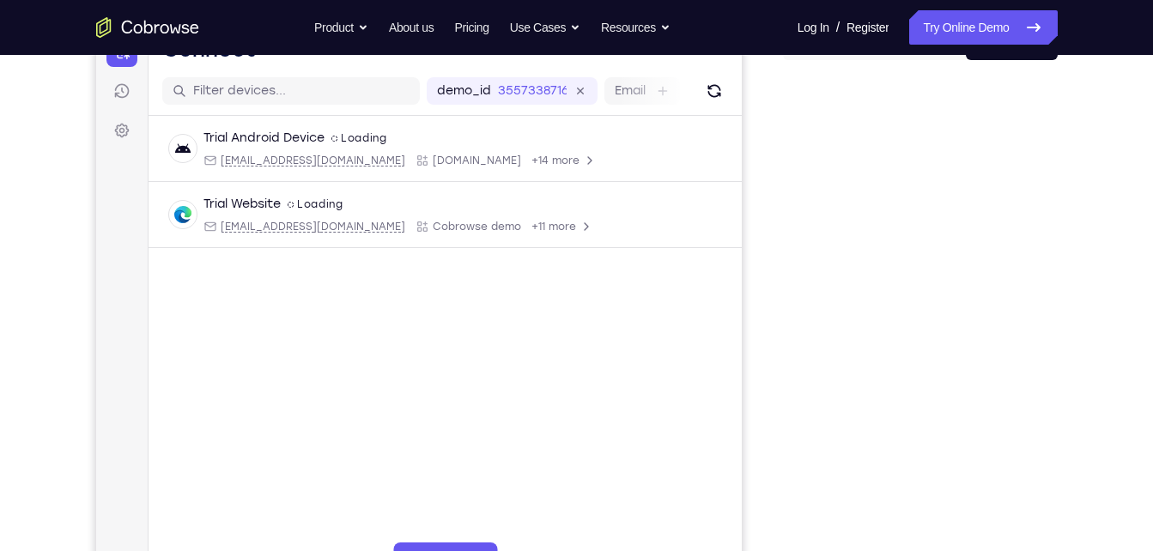
scroll to position [197, 0]
click at [1068, 165] on div "Your Support Agent Your Customer Web iOS Android Next Steps We’d be happy to gi…" at bounding box center [576, 424] width 1099 height 1132
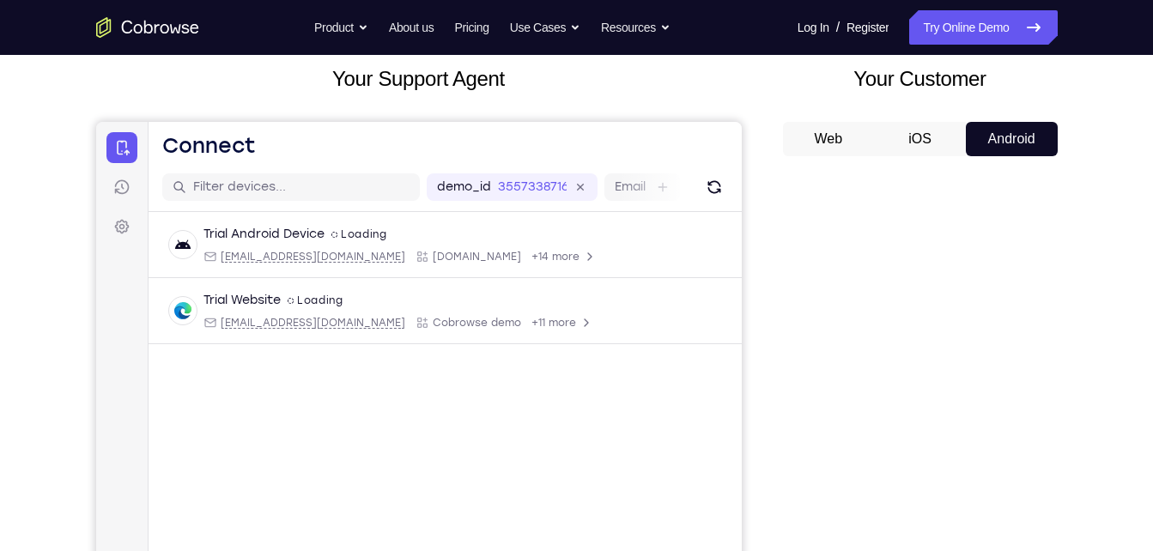
scroll to position [17, 0]
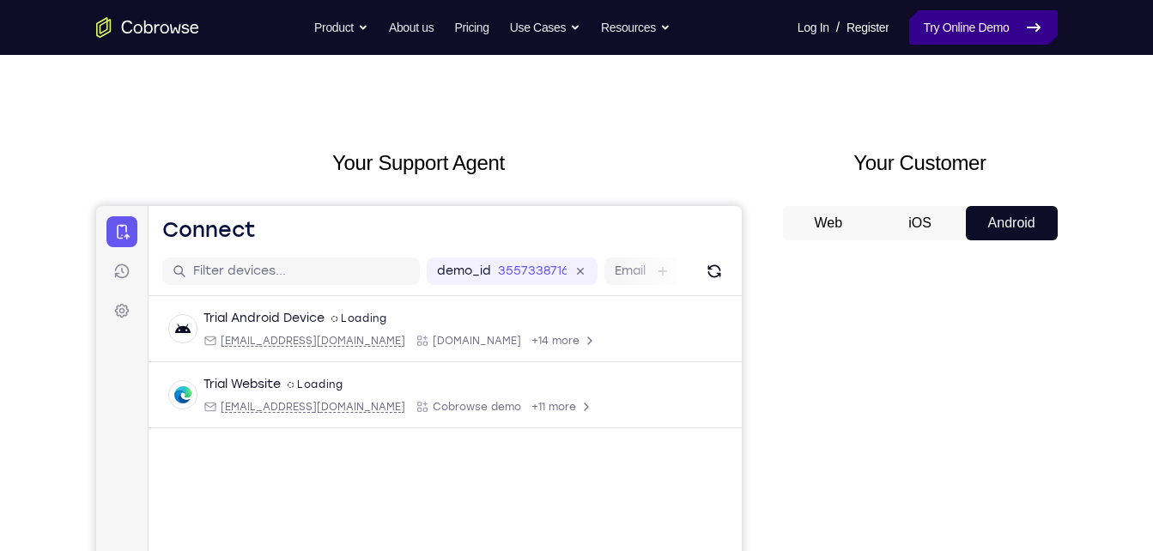
click at [945, 22] on link "Try Online Demo" at bounding box center [983, 27] width 148 height 34
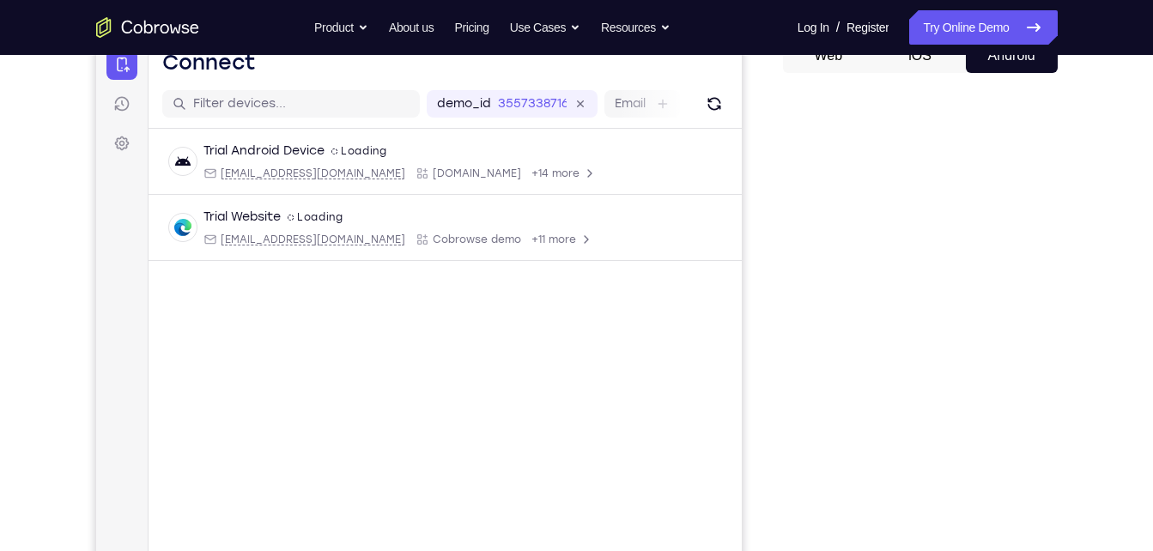
scroll to position [179, 0]
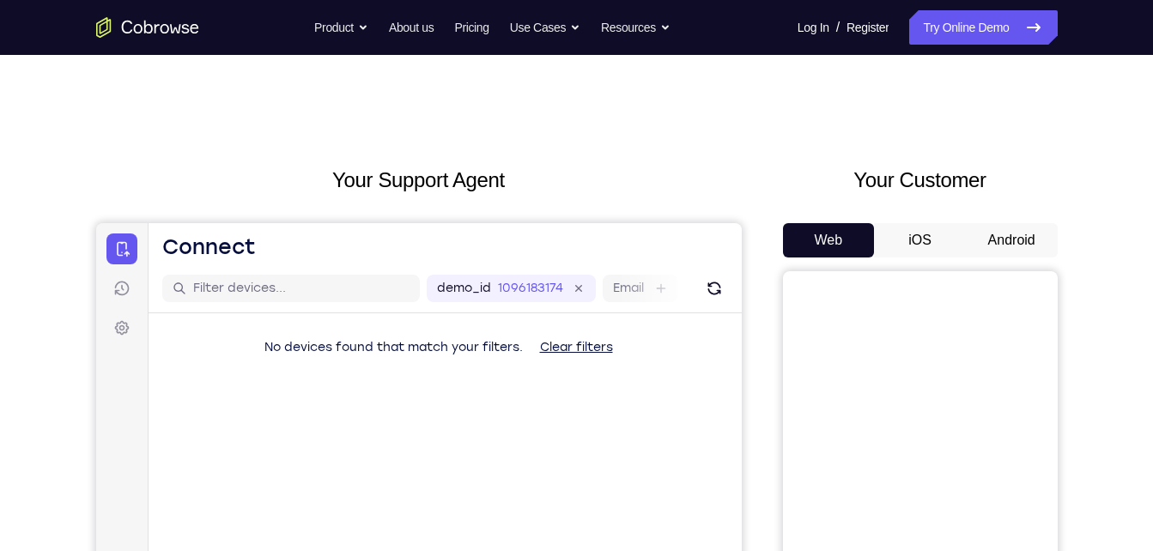
click at [991, 231] on button "Android" at bounding box center [1012, 240] width 92 height 34
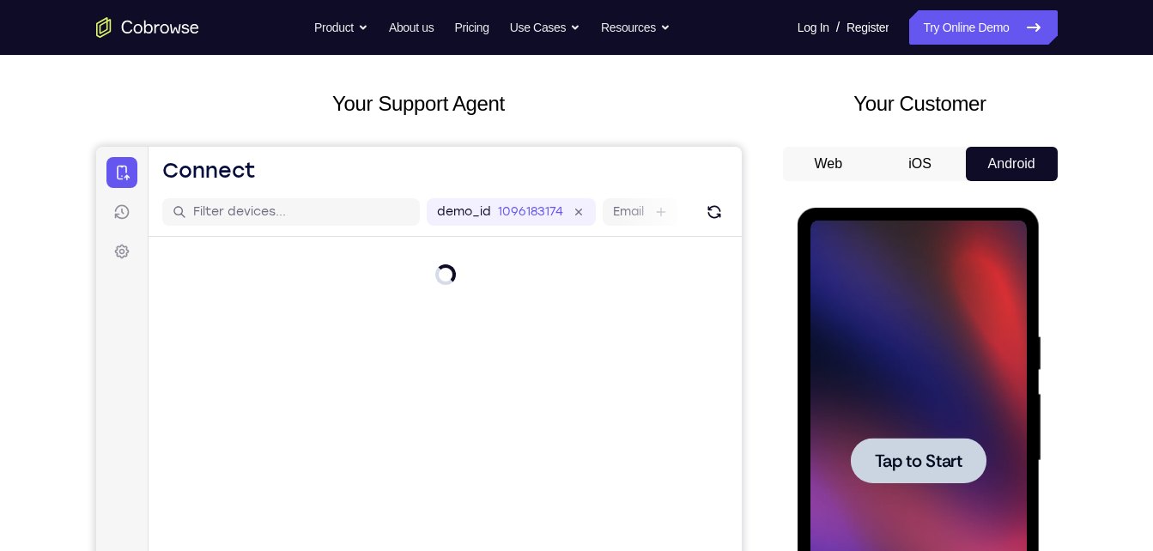
click at [949, 432] on div at bounding box center [918, 461] width 216 height 481
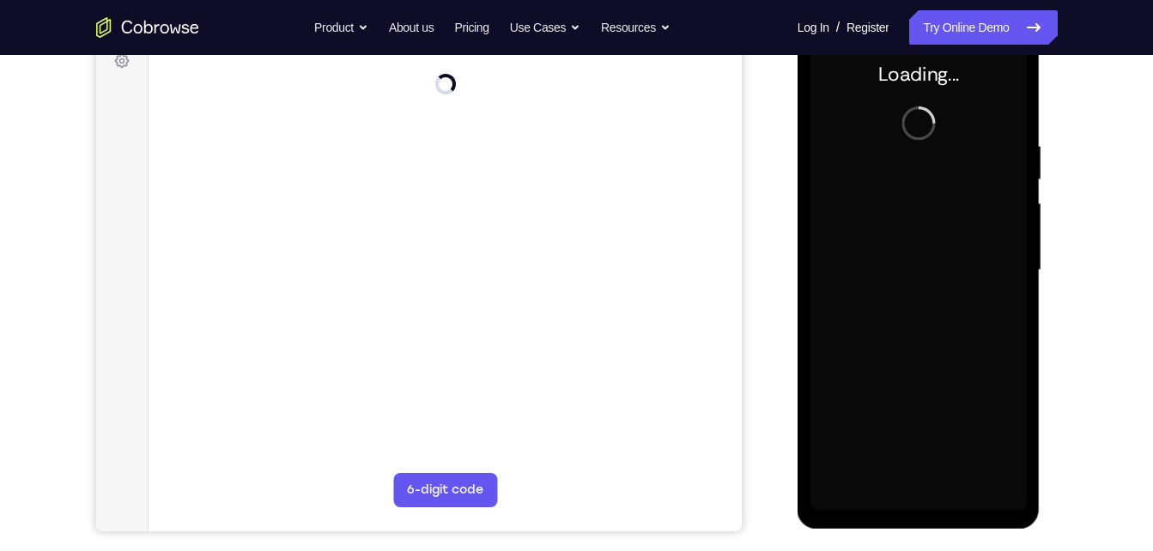
scroll to position [268, 0]
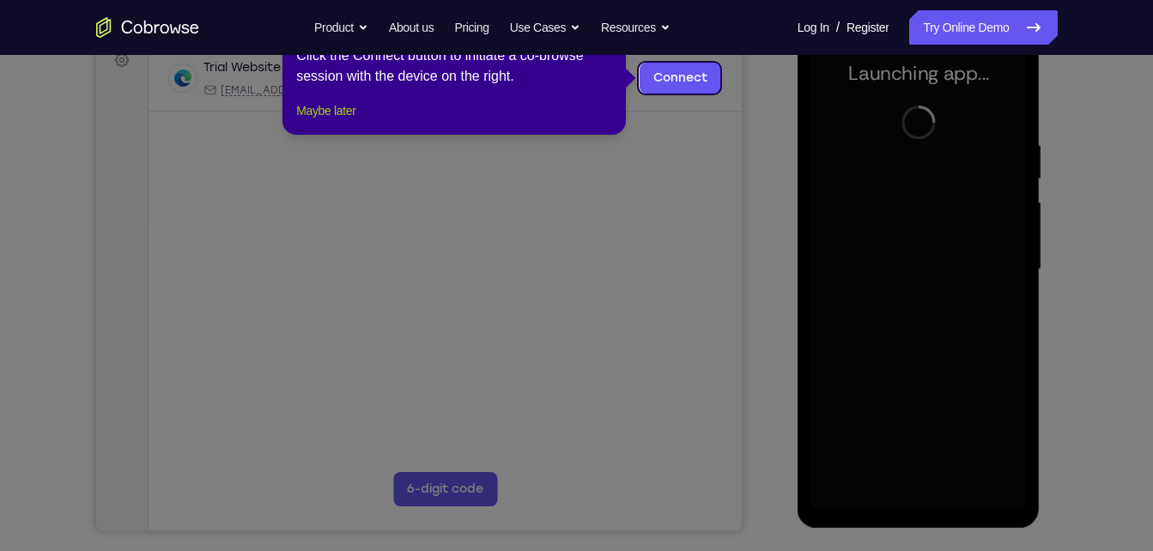
click at [355, 121] on button "Maybe later" at bounding box center [325, 110] width 59 height 21
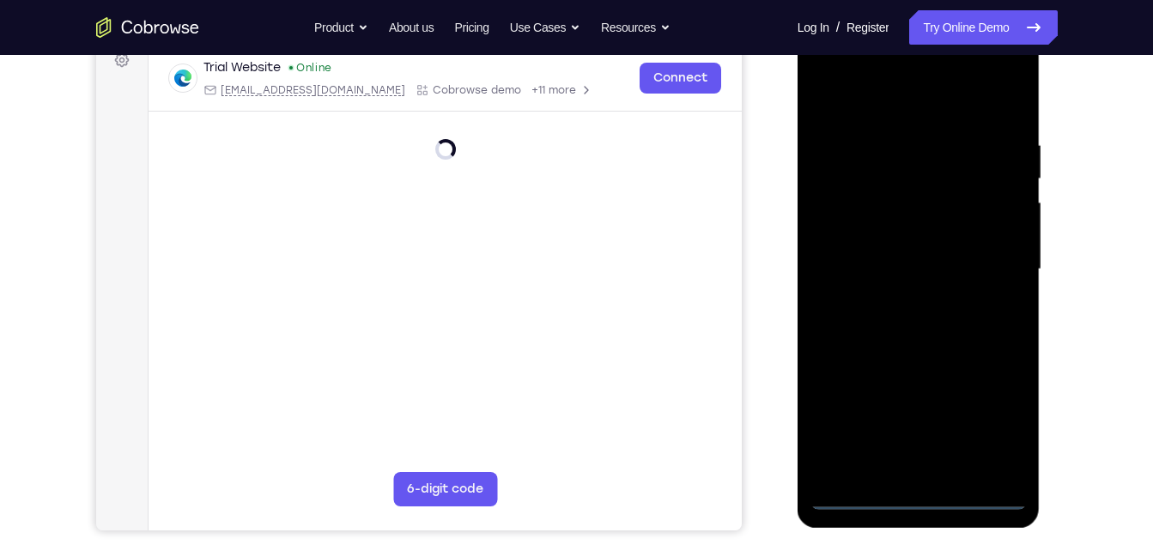
click at [918, 495] on div at bounding box center [918, 269] width 216 height 481
click at [918, 496] on div at bounding box center [918, 269] width 216 height 481
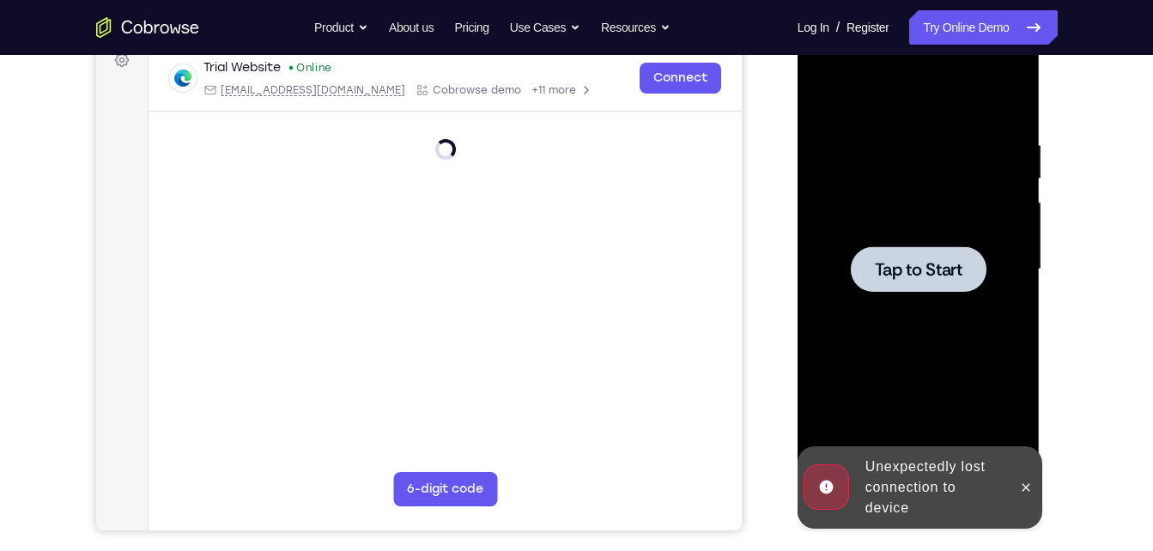
click at [919, 495] on div "Online web based iOS Simulators and Android Emulators. Run iPhone, iPad, Mobile…" at bounding box center [919, 273] width 245 height 515
click at [1022, 482] on icon at bounding box center [1026, 488] width 14 height 14
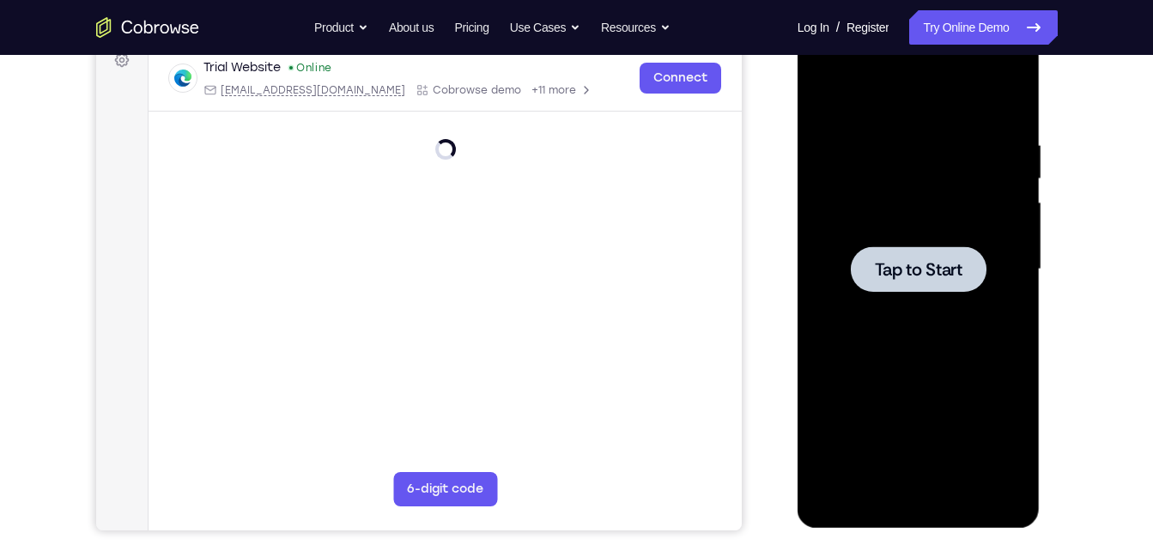
click at [919, 271] on span "Tap to Start" at bounding box center [919, 269] width 88 height 17
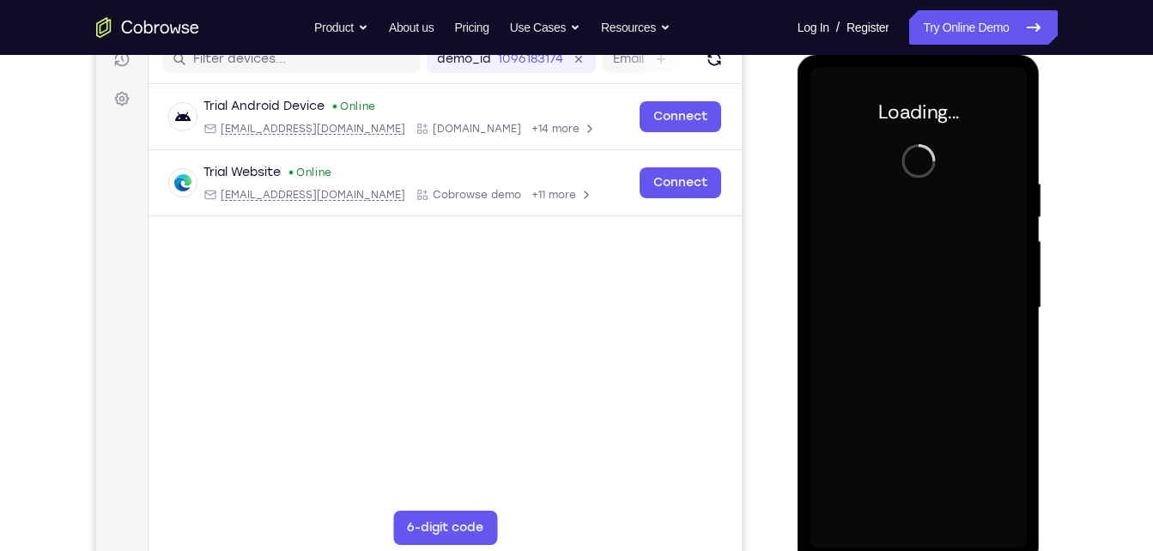
scroll to position [248, 0]
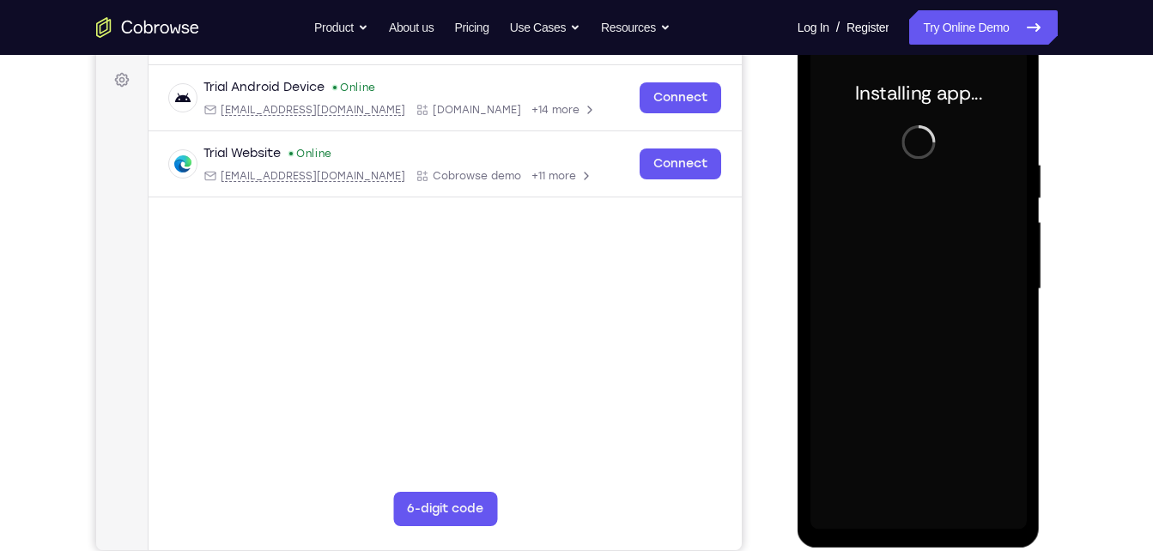
click at [889, 183] on div at bounding box center [918, 289] width 216 height 481
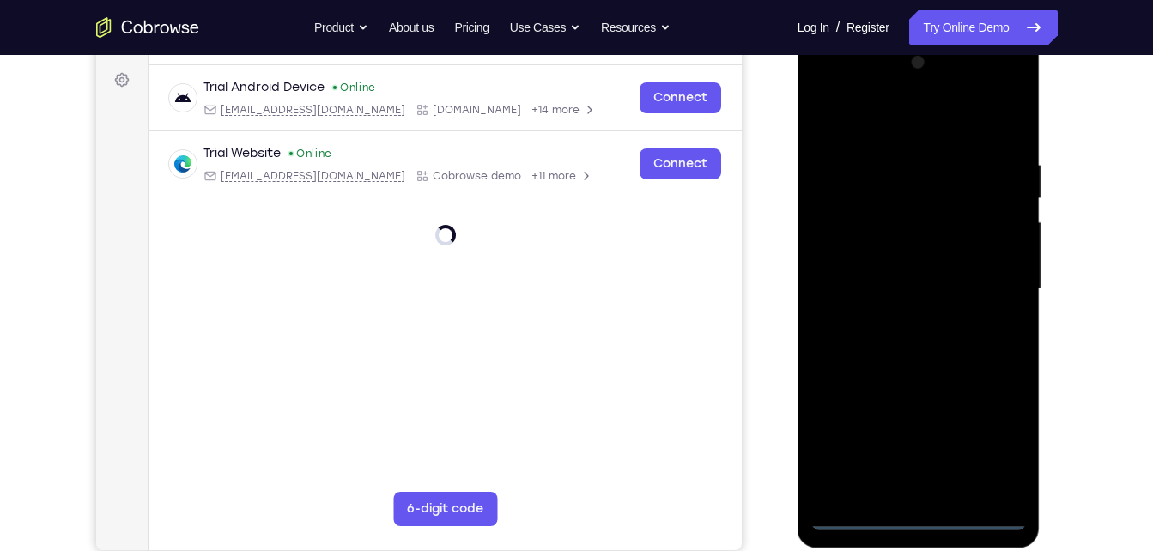
click at [920, 518] on div at bounding box center [918, 289] width 216 height 481
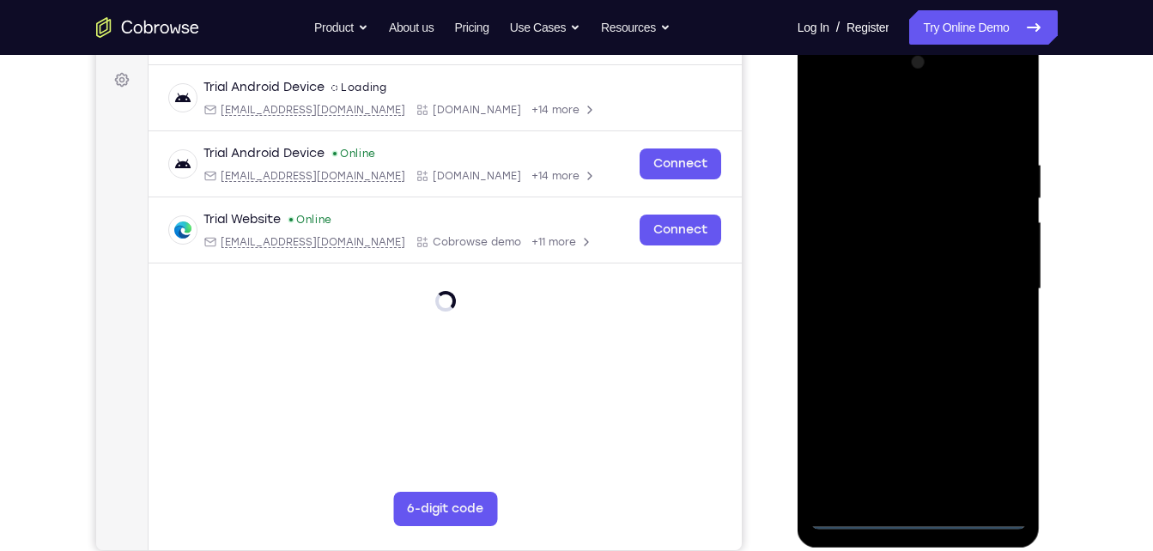
click at [990, 431] on div at bounding box center [918, 289] width 216 height 481
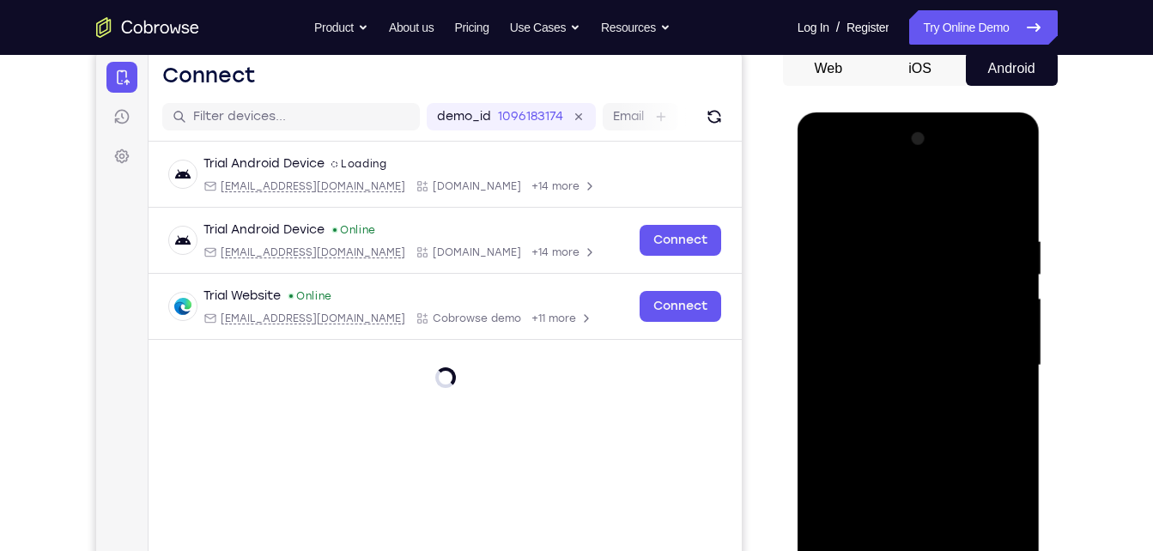
scroll to position [171, 0]
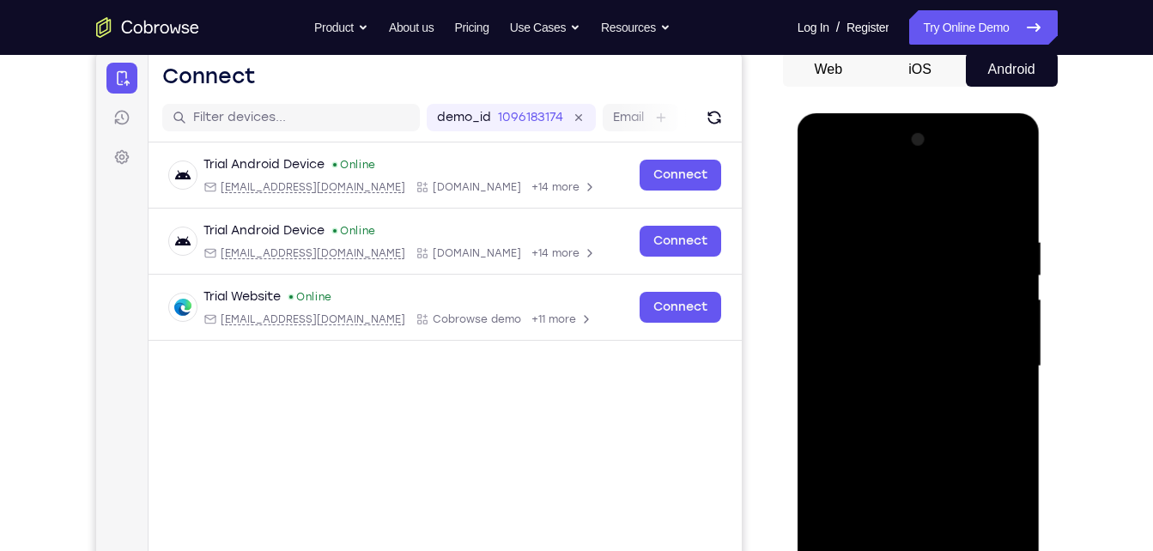
click at [1008, 520] on div at bounding box center [918, 366] width 216 height 481
click at [1019, 162] on div at bounding box center [918, 366] width 216 height 481
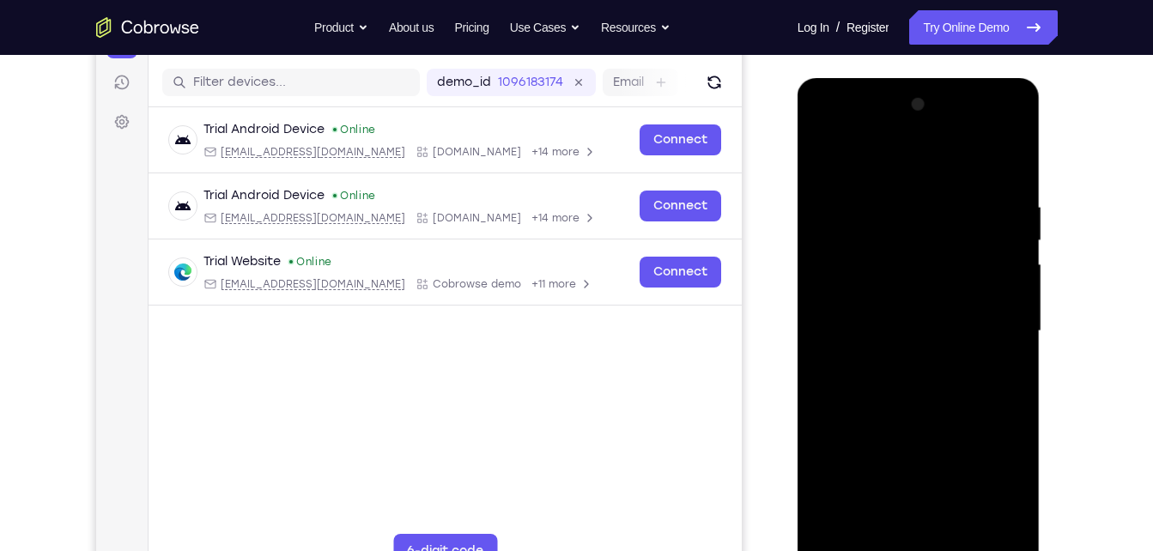
scroll to position [209, 0]
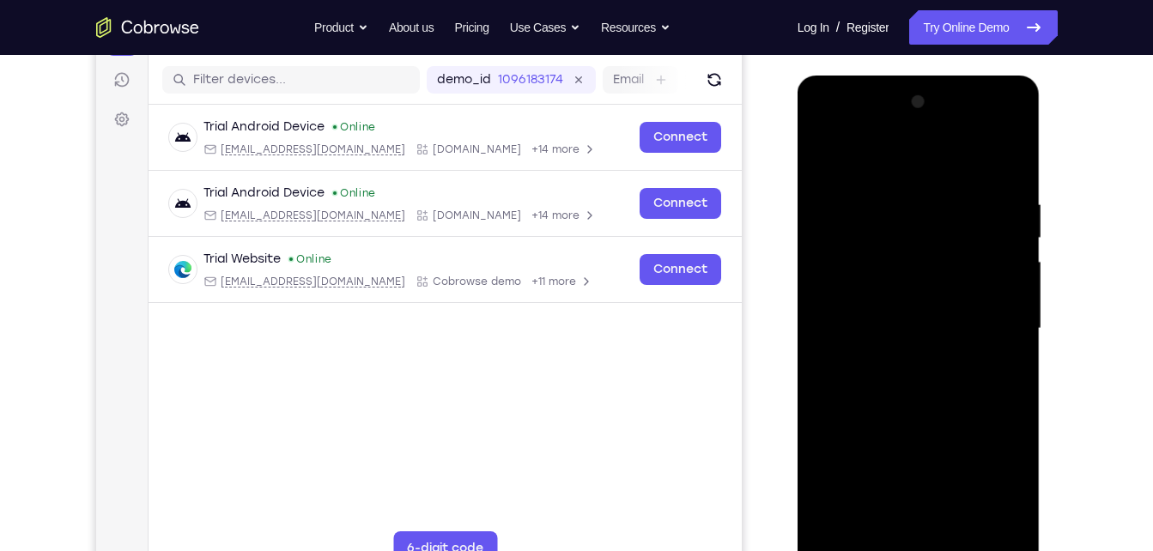
click at [945, 155] on div at bounding box center [918, 328] width 216 height 481
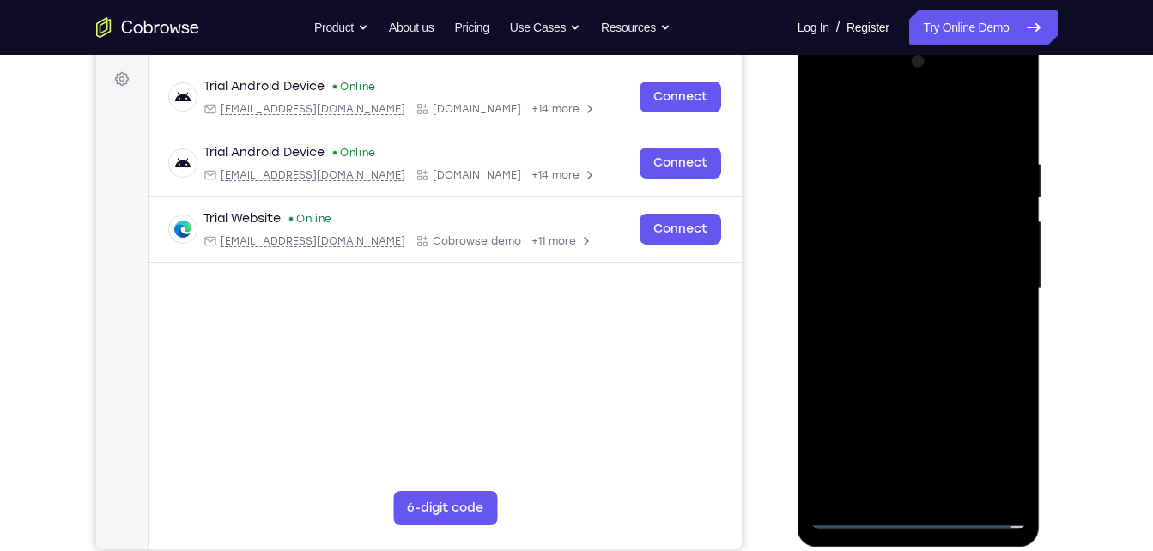
click at [934, 82] on div at bounding box center [918, 288] width 216 height 481
click at [936, 91] on div at bounding box center [918, 288] width 216 height 481
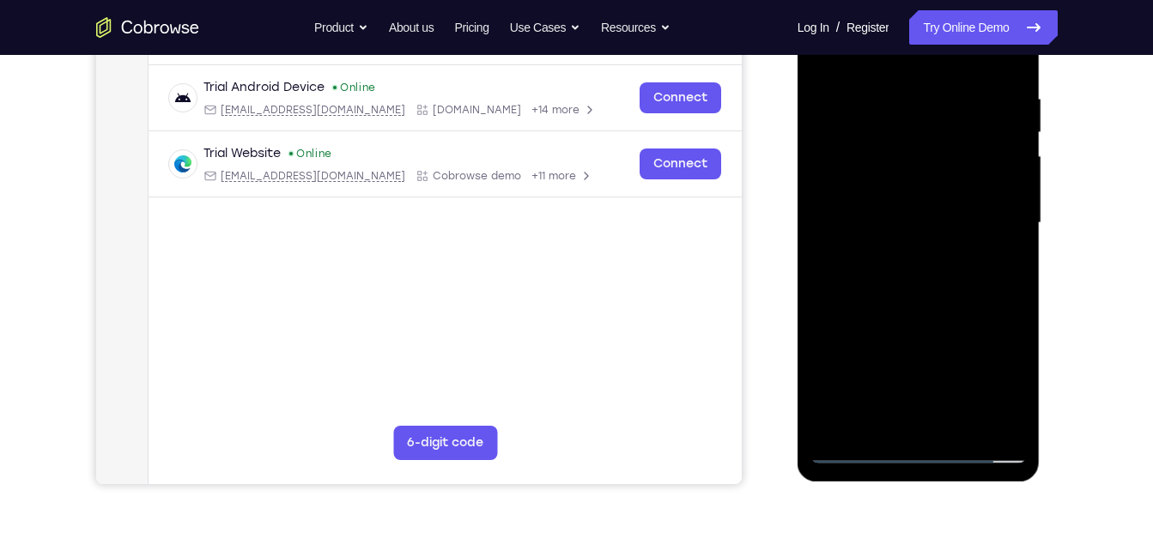
scroll to position [315, 0]
drag, startPoint x: 944, startPoint y: 329, endPoint x: 968, endPoint y: 185, distance: 145.4
click at [968, 185] on div at bounding box center [918, 222] width 216 height 481
drag, startPoint x: 925, startPoint y: 289, endPoint x: 924, endPoint y: 52, distance: 236.9
click at [924, 52] on div at bounding box center [918, 222] width 216 height 481
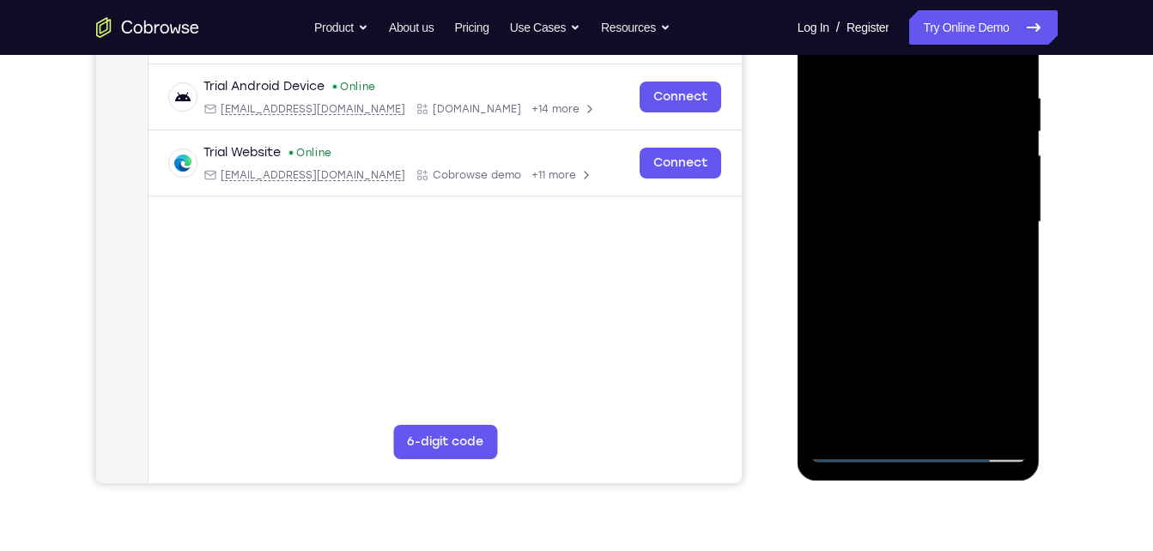
drag, startPoint x: 932, startPoint y: 270, endPoint x: 939, endPoint y: 174, distance: 95.5
click at [939, 174] on div at bounding box center [918, 222] width 216 height 481
click at [936, 331] on div at bounding box center [918, 222] width 216 height 481
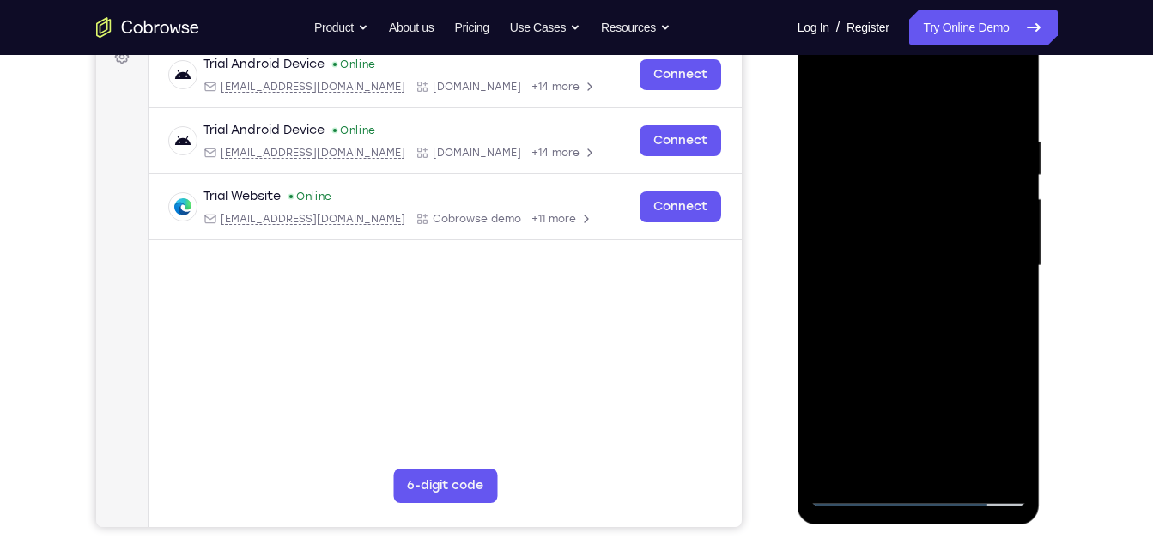
scroll to position [269, 0]
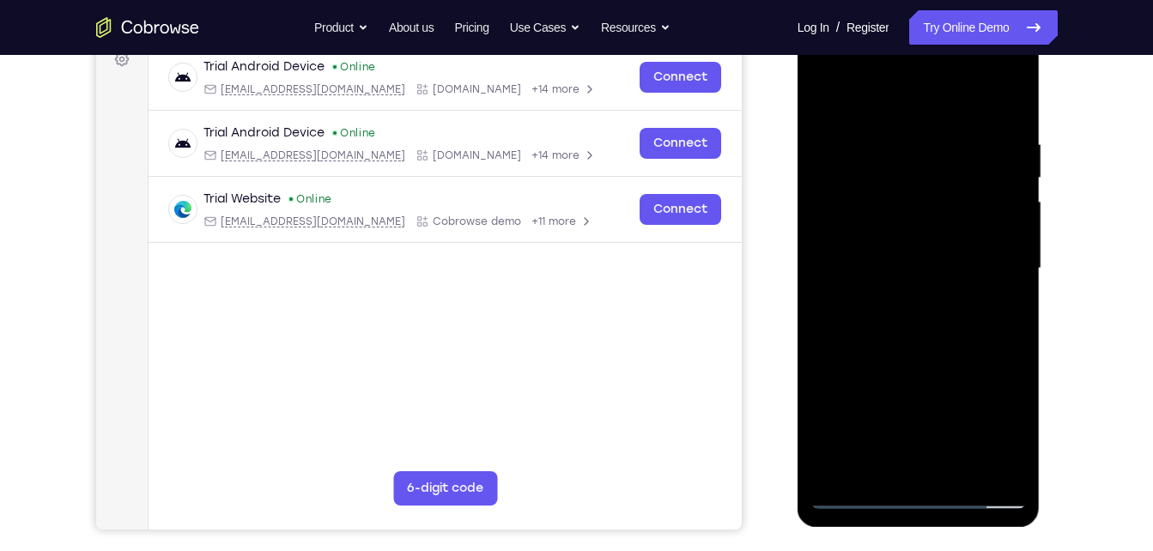
click at [869, 227] on div at bounding box center [918, 268] width 216 height 481
click at [907, 316] on div at bounding box center [918, 268] width 216 height 481
click at [921, 355] on div at bounding box center [918, 268] width 216 height 481
click at [1004, 438] on div at bounding box center [918, 268] width 216 height 481
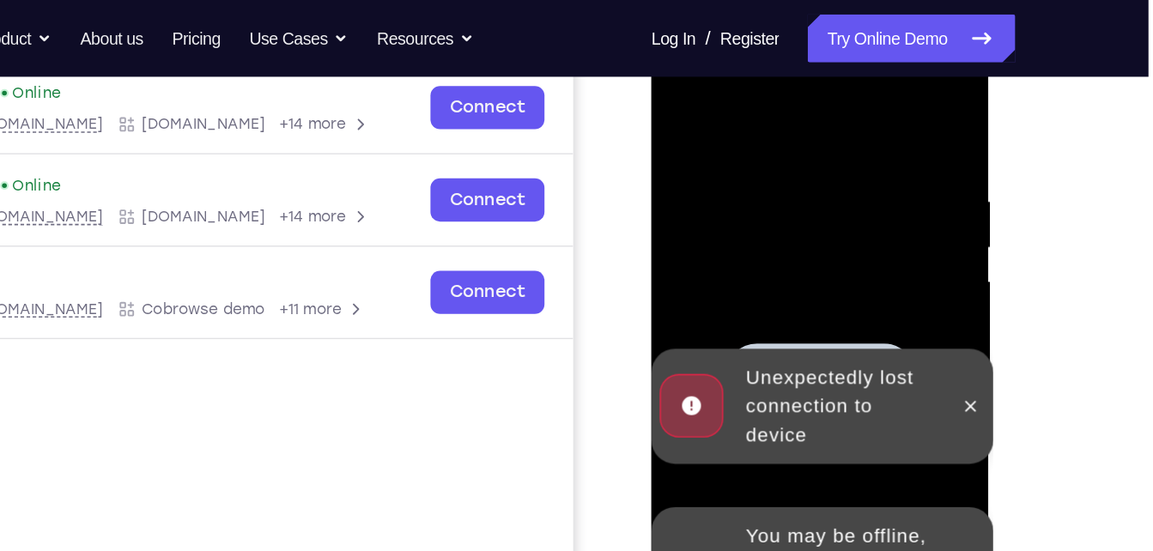
scroll to position [262, 0]
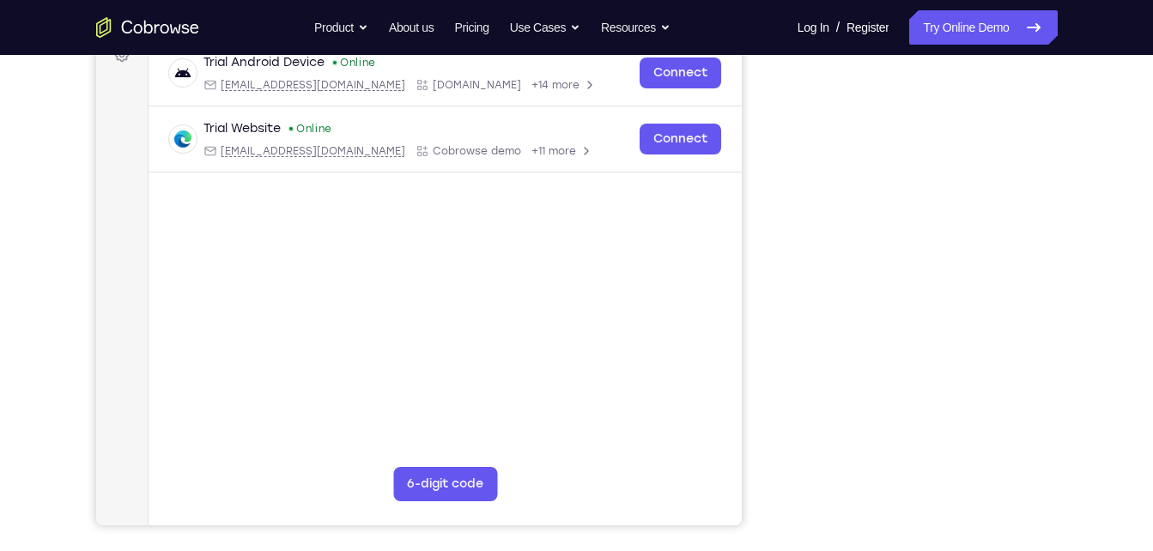
scroll to position [274, 0]
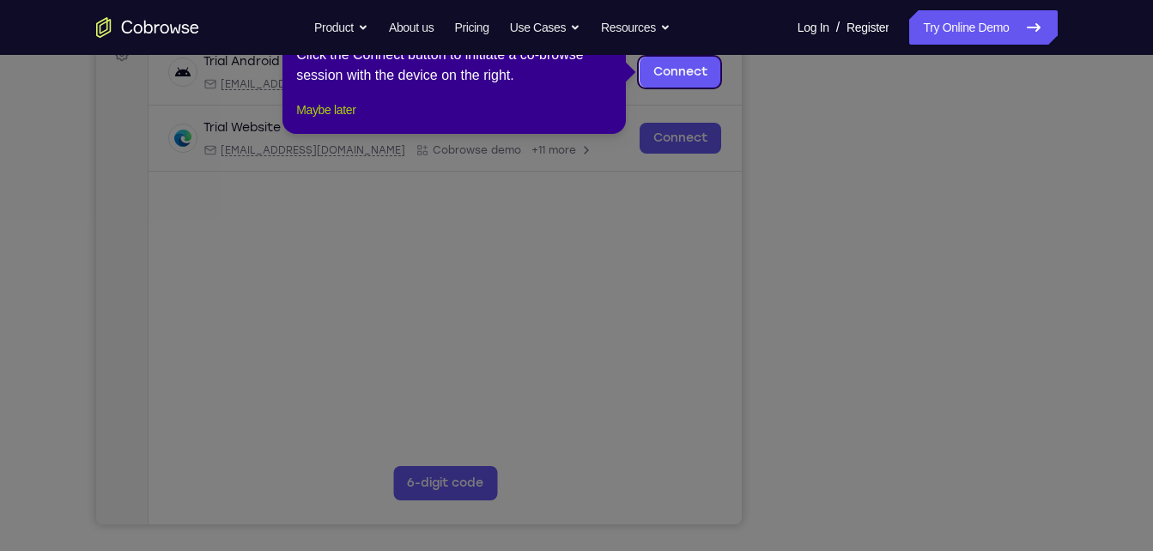
click at [327, 120] on button "Maybe later" at bounding box center [325, 110] width 59 height 21
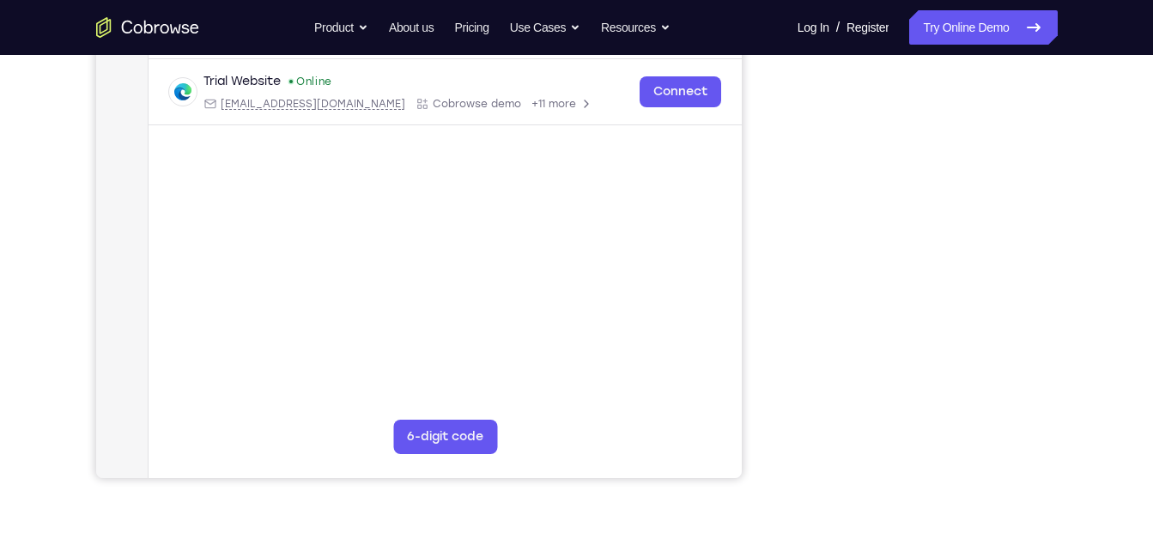
scroll to position [322, 0]
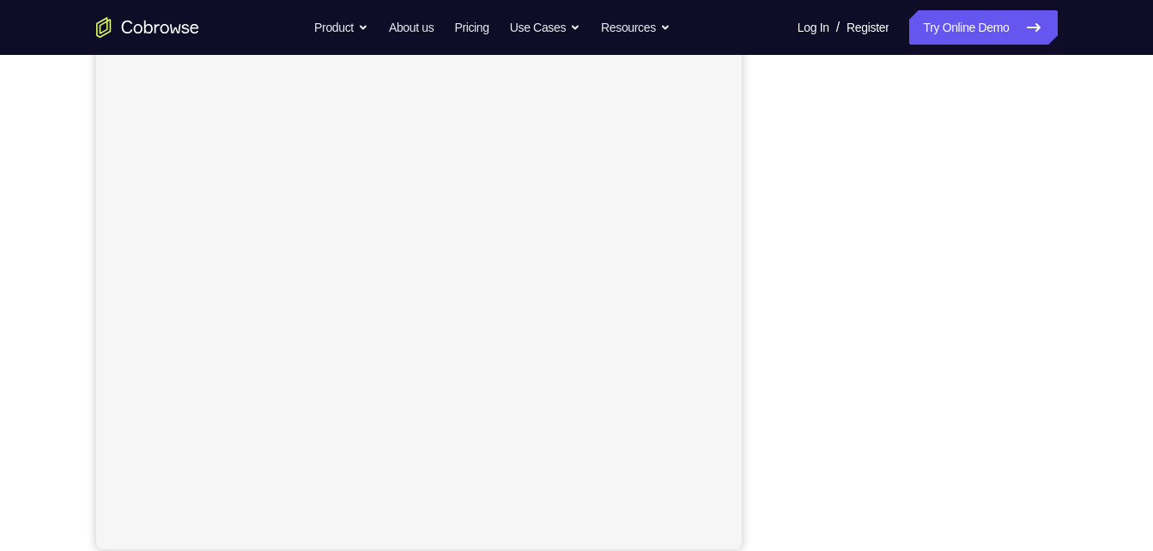
scroll to position [246, 0]
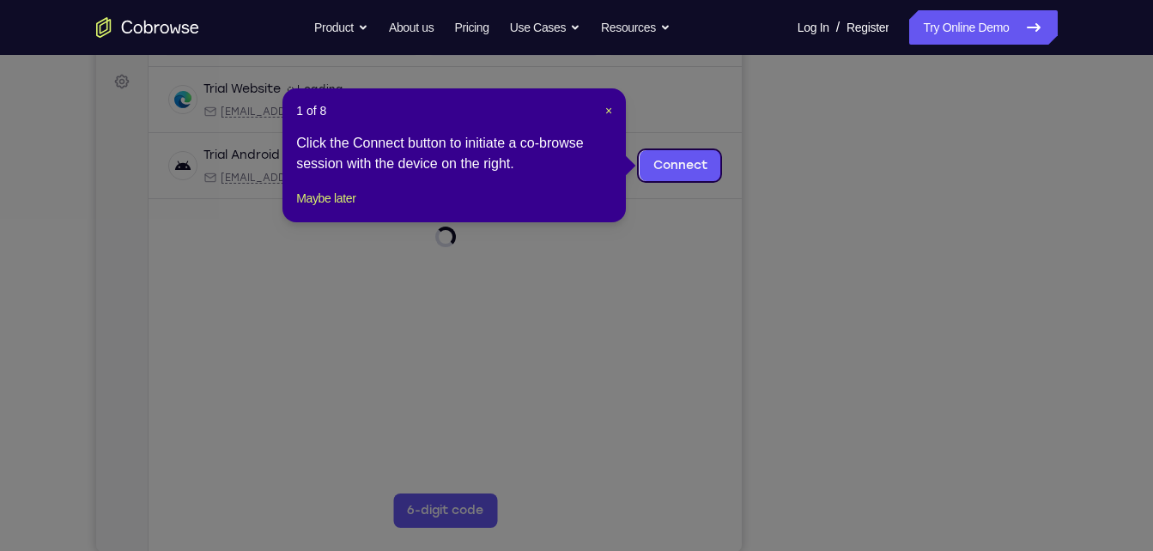
click at [995, 442] on icon at bounding box center [583, 275] width 1166 height 551
click at [343, 206] on div "1 of 8 × Click the Connect button to initiate a co-browse session with the devi…" at bounding box center [453, 155] width 343 height 134
click at [347, 209] on button "Maybe later" at bounding box center [325, 198] width 59 height 21
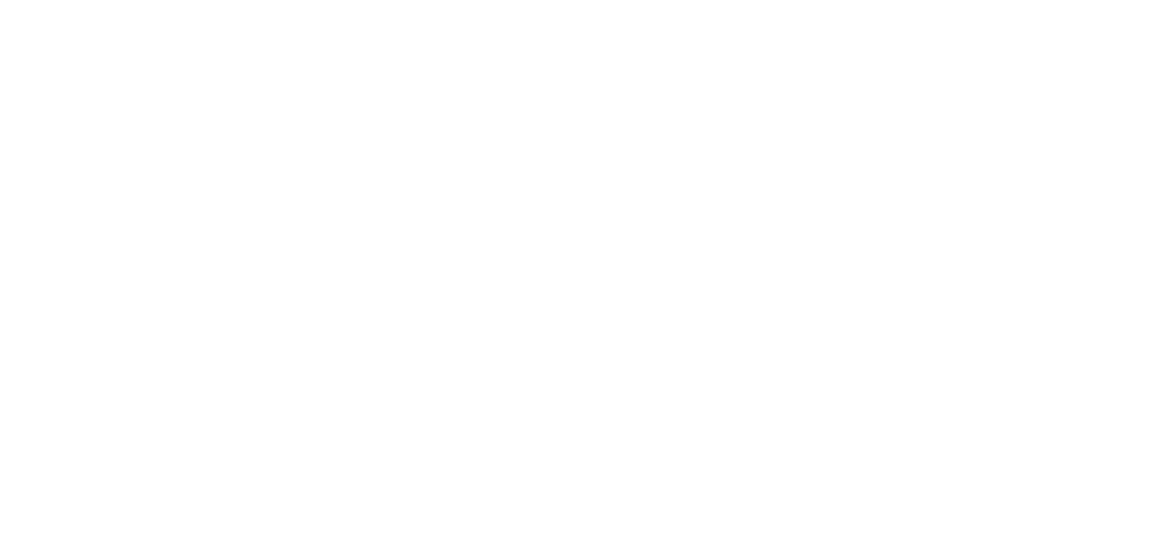
scroll to position [318, 0]
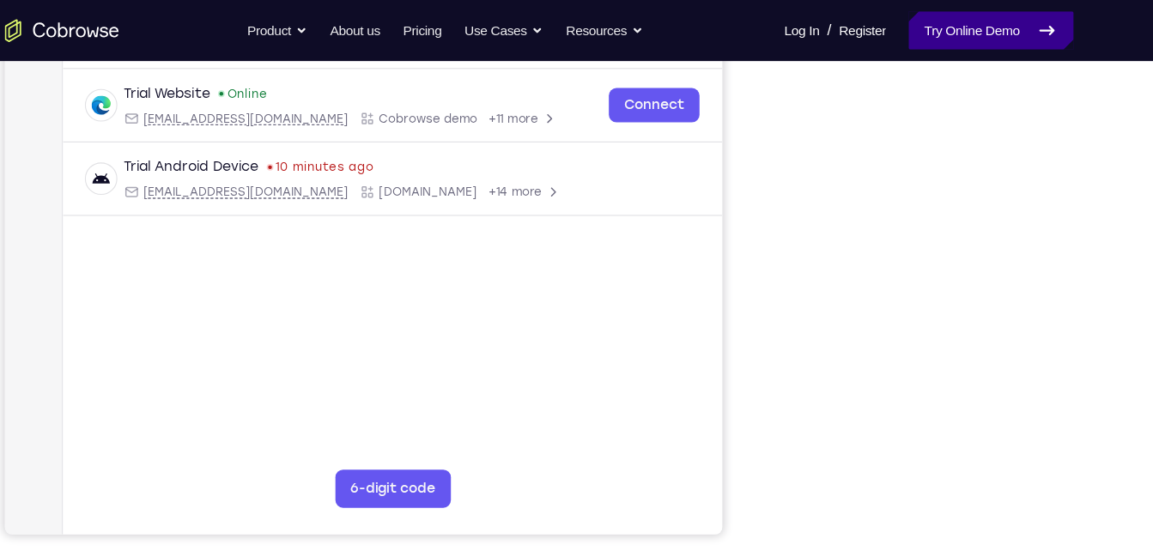
click at [1012, 40] on link "Try Online Demo" at bounding box center [983, 27] width 148 height 34
click at [1004, 20] on link "Try Online Demo" at bounding box center [983, 27] width 148 height 34
click at [998, 31] on link "Try Online Demo" at bounding box center [983, 27] width 148 height 34
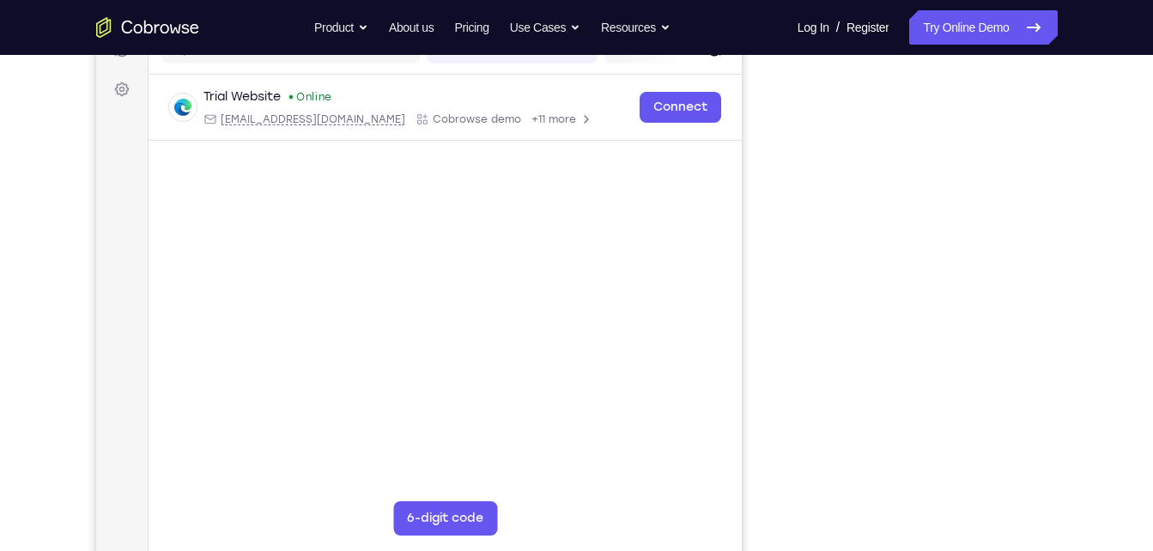
scroll to position [245, 0]
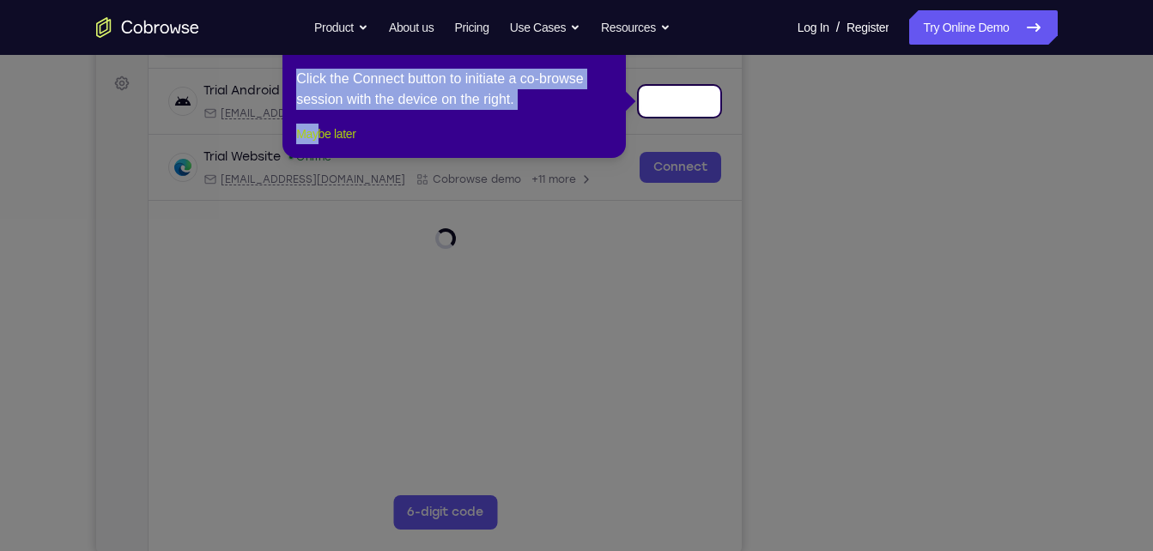
drag, startPoint x: 913, startPoint y: 520, endPoint x: 324, endPoint y: 154, distance: 693.6
click at [324, 144] on button "Maybe later" at bounding box center [325, 134] width 59 height 21
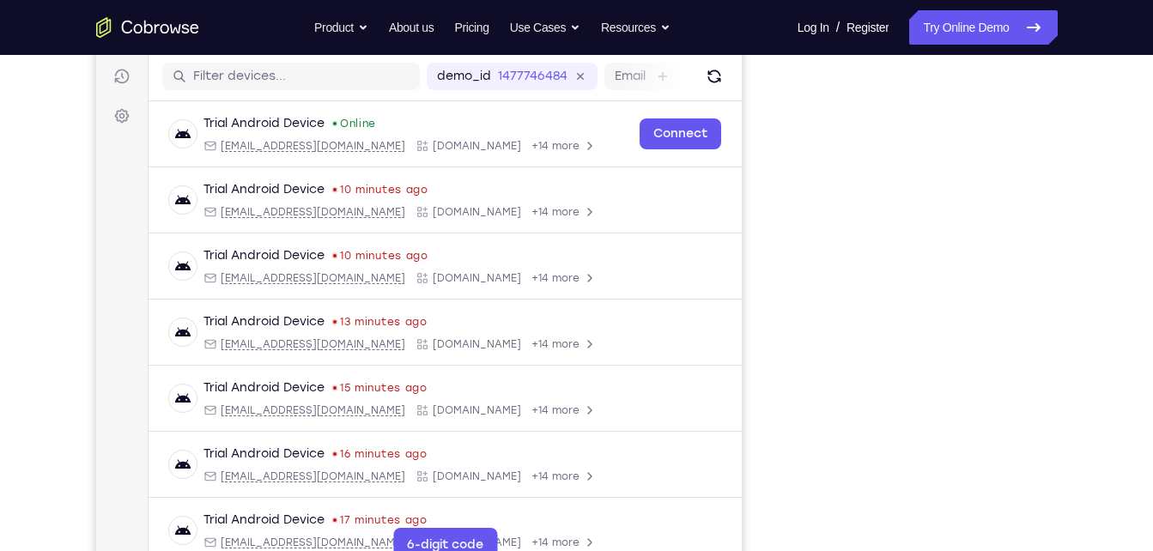
scroll to position [201, 0]
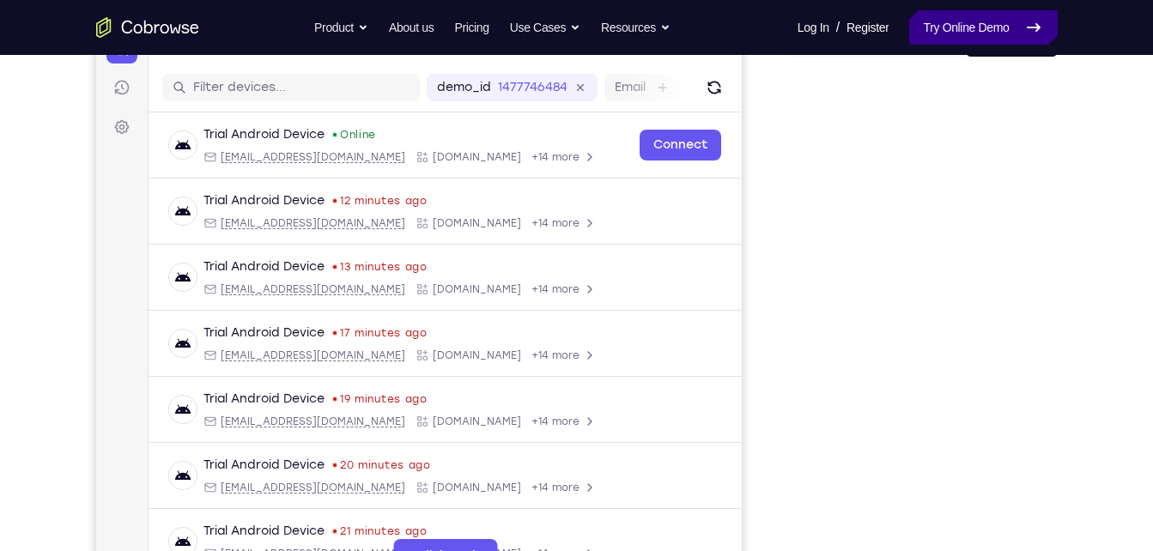
click at [932, 29] on link "Try Online Demo" at bounding box center [983, 27] width 148 height 34
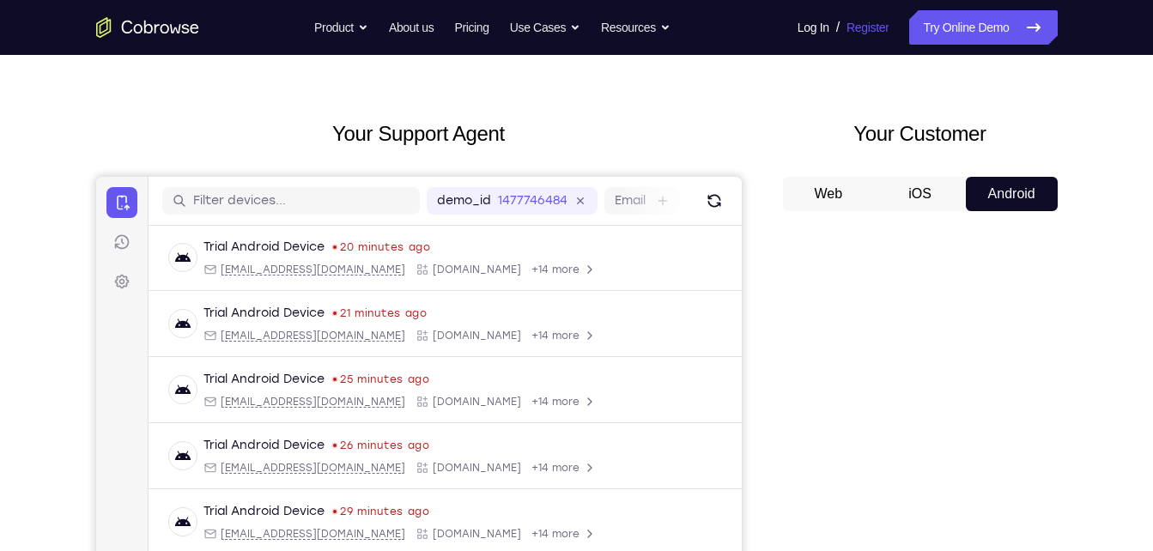
scroll to position [47, 0]
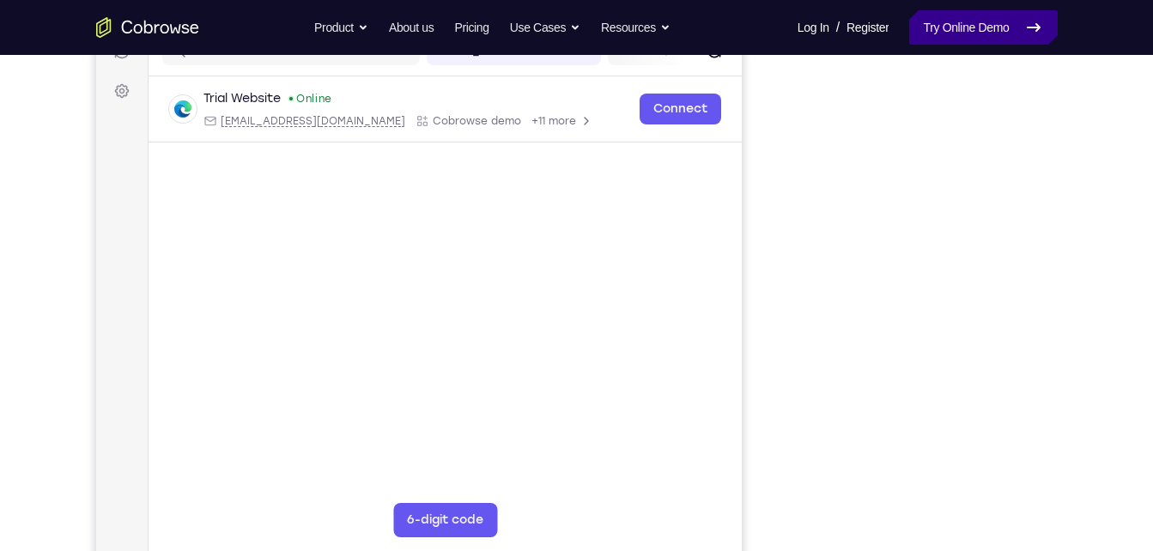
scroll to position [253, 0]
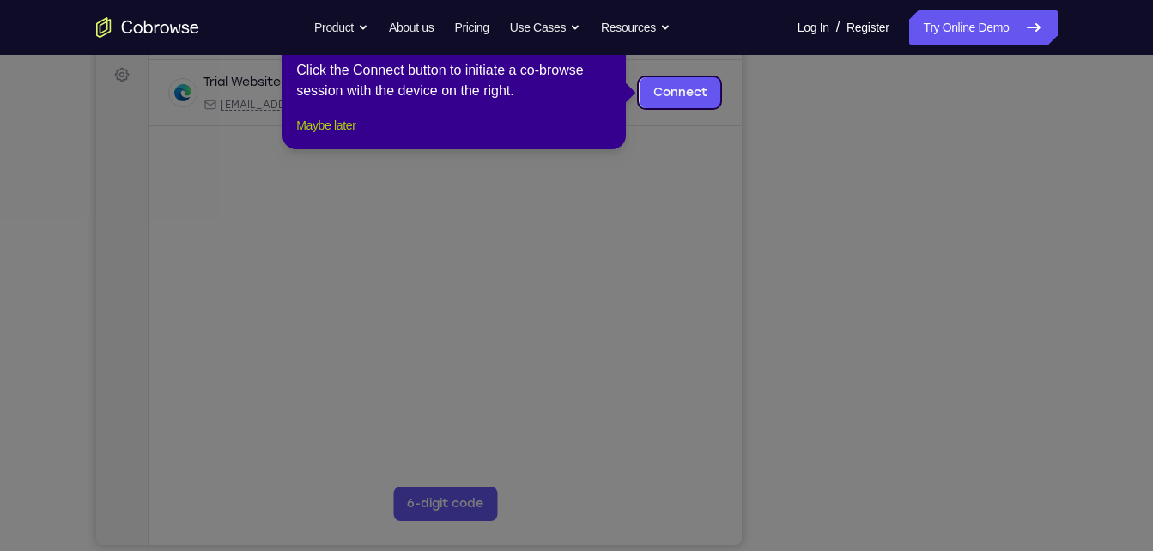
click at [331, 149] on div "1 of 8 × Click the Connect button to initiate a co-browse session with the devi…" at bounding box center [453, 82] width 343 height 134
click at [331, 136] on button "Maybe later" at bounding box center [325, 125] width 59 height 21
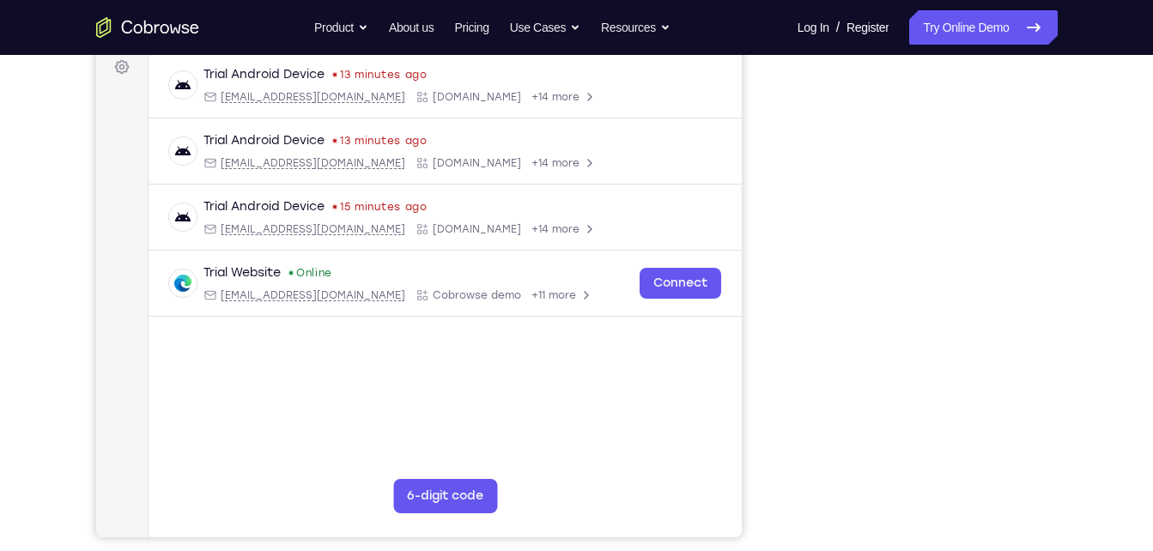
scroll to position [262, 0]
click at [973, 22] on link "Try Online Demo" at bounding box center [983, 27] width 148 height 34
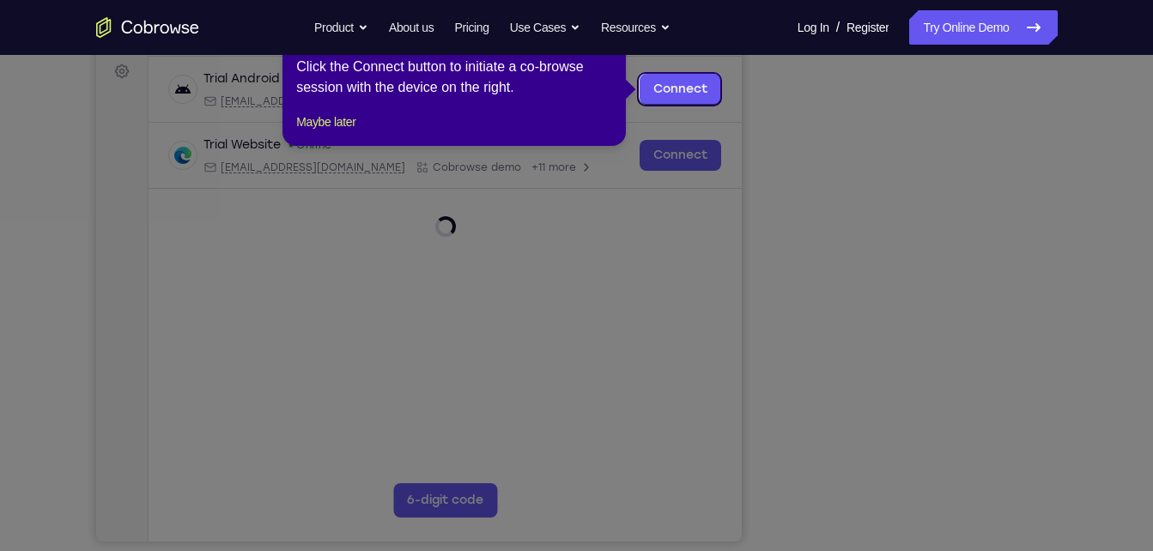
scroll to position [258, 0]
click at [347, 131] on button "Maybe later" at bounding box center [325, 121] width 59 height 21
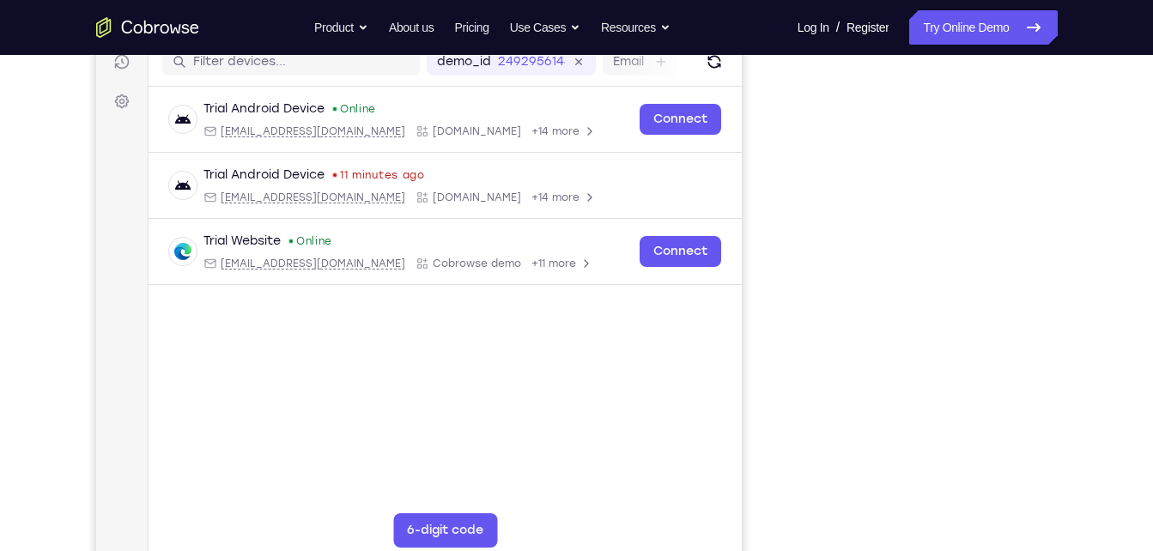
scroll to position [226, 0]
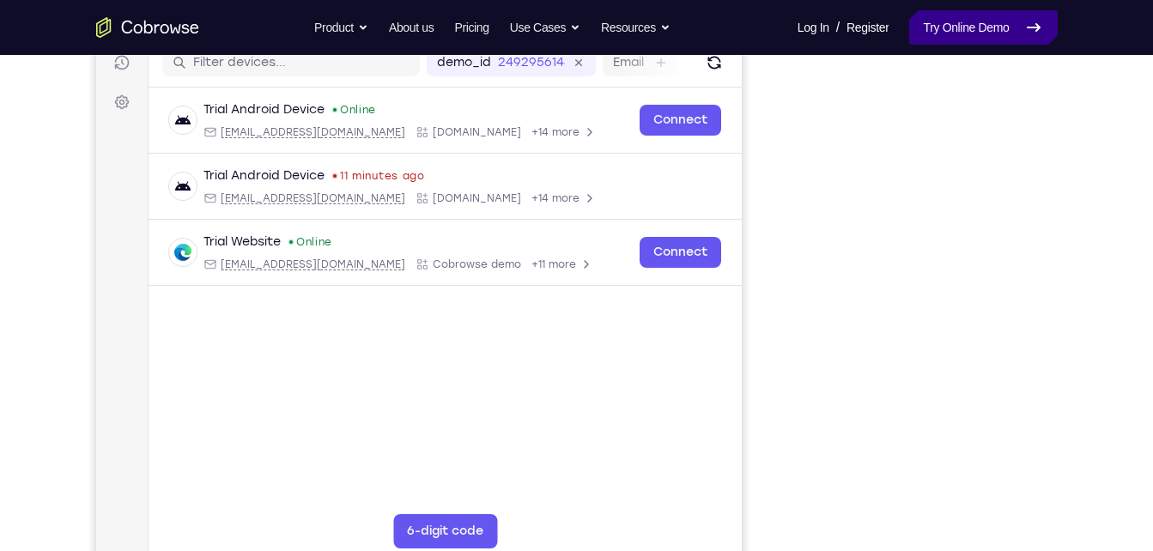
click at [959, 39] on link "Try Online Demo" at bounding box center [983, 27] width 148 height 34
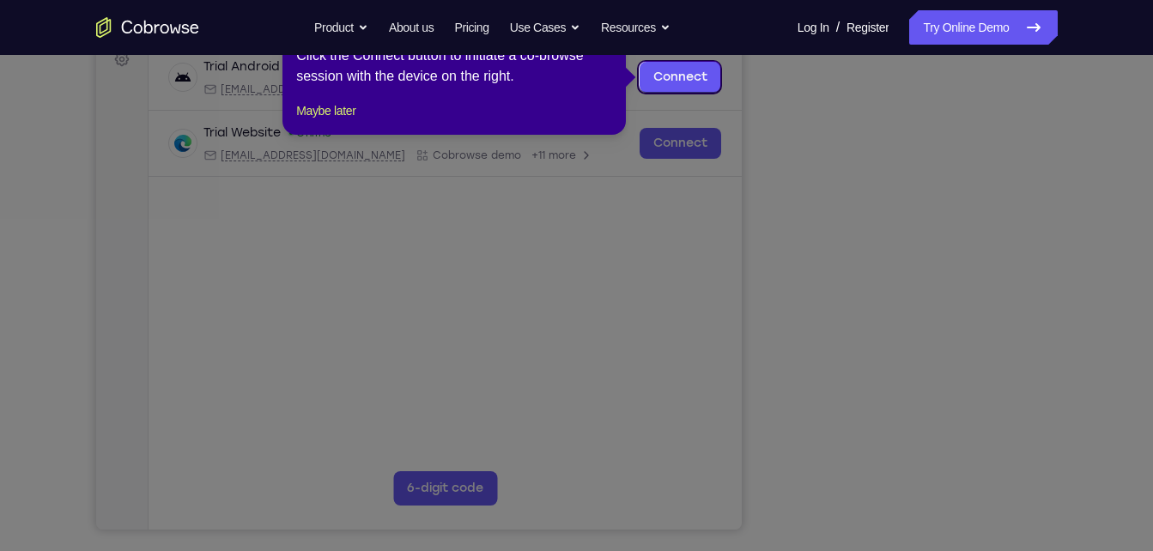
scroll to position [257, 0]
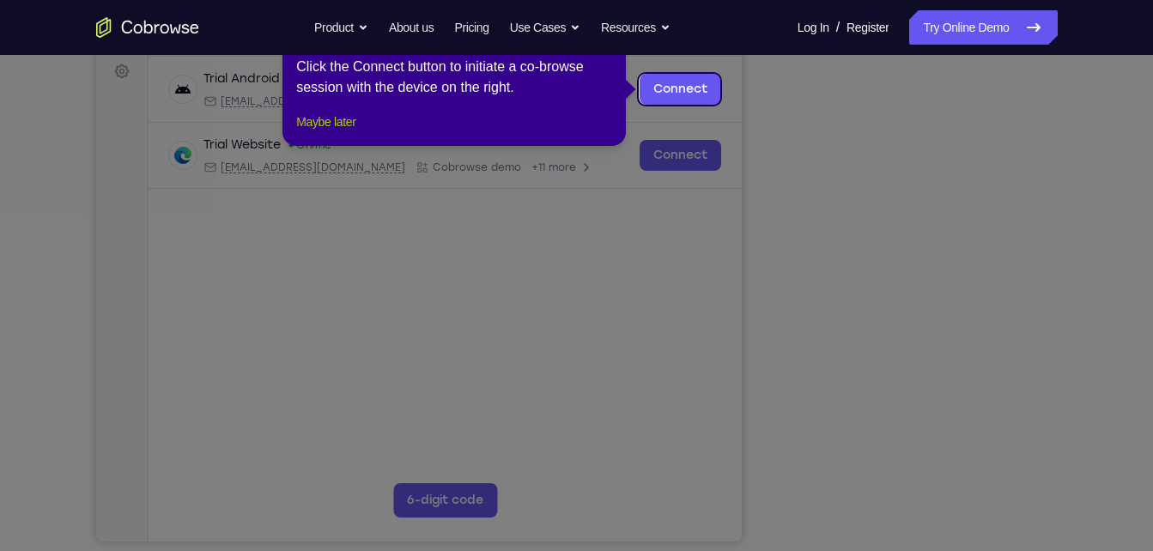
click at [304, 132] on button "Maybe later" at bounding box center [325, 122] width 59 height 21
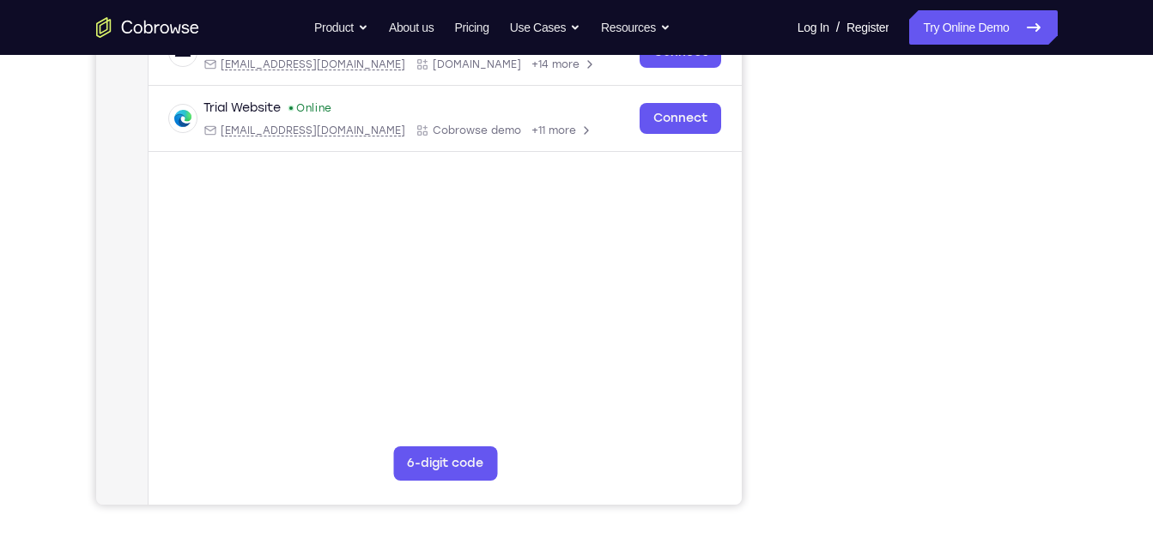
scroll to position [297, 0]
